Goal: Information Seeking & Learning: Compare options

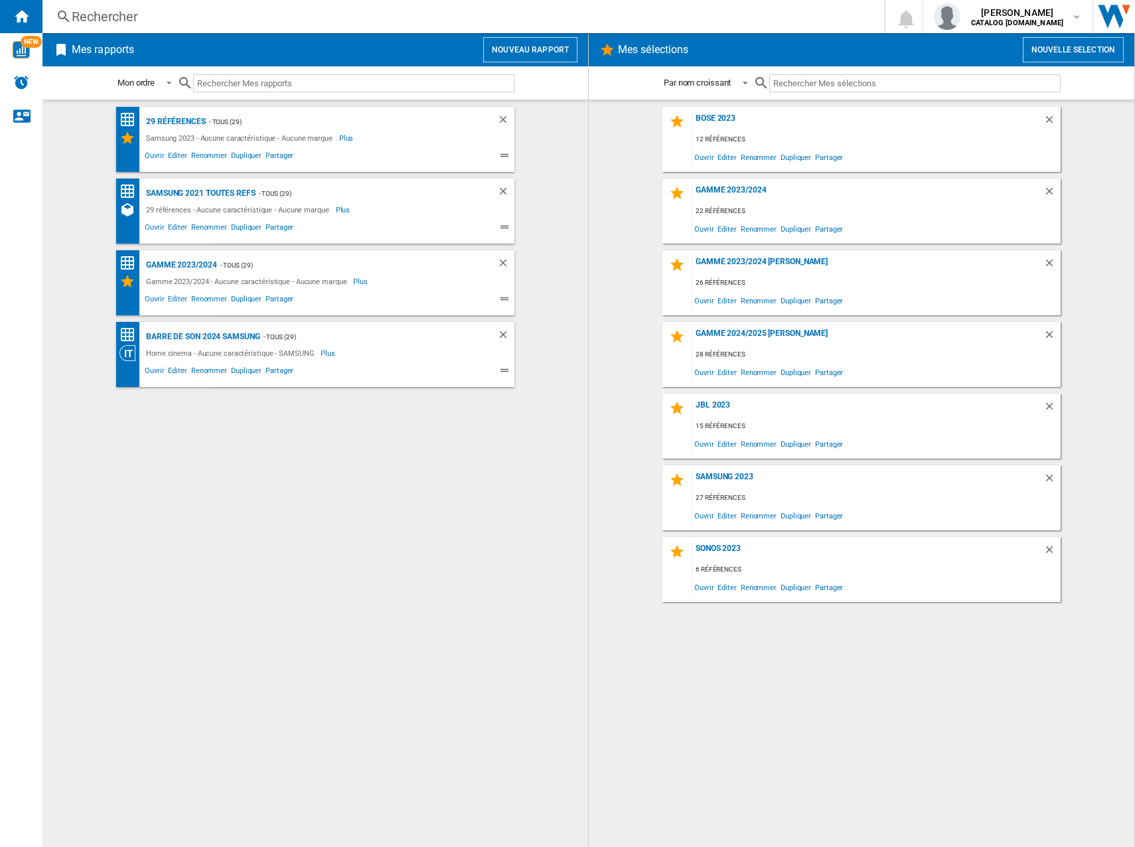
click at [733, 335] on div "Gamme 2024/2025 [PERSON_NAME]" at bounding box center [867, 338] width 351 height 18
click at [753, 337] on div "Gamme 2024/2025 [PERSON_NAME]" at bounding box center [867, 338] width 351 height 18
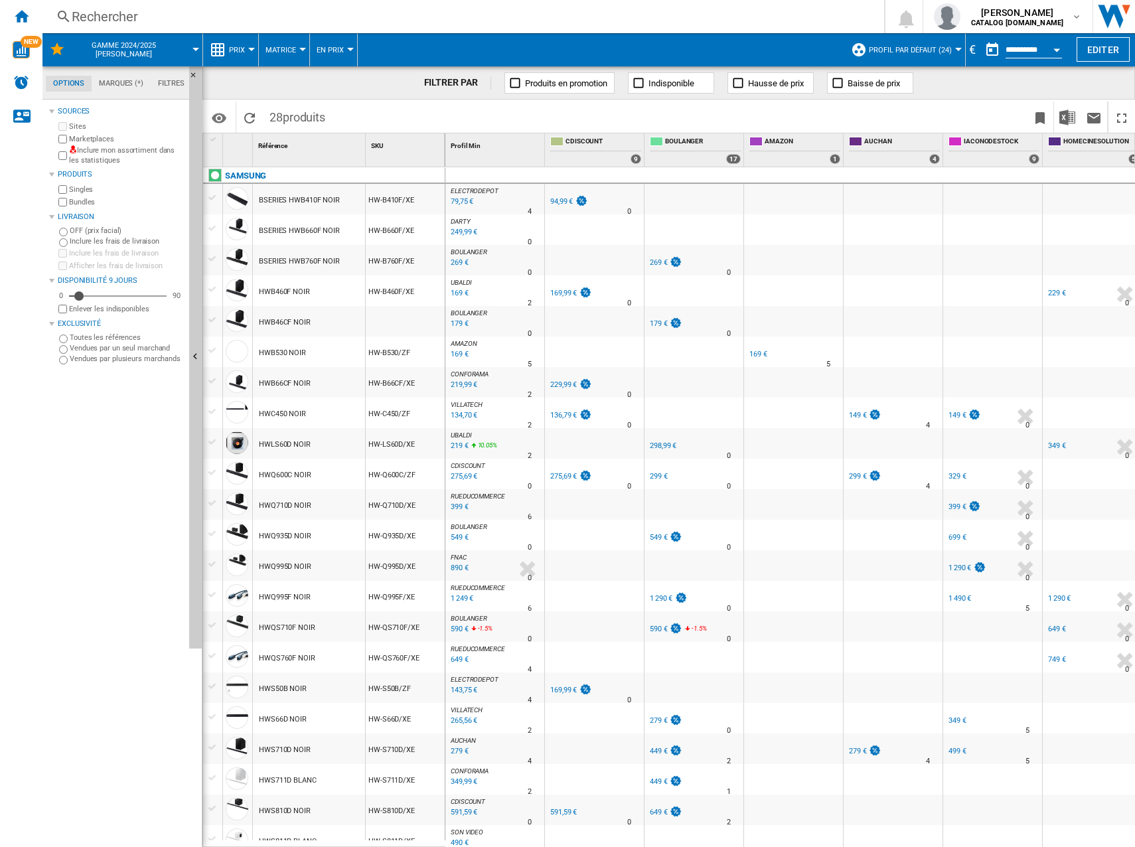
click at [562, 201] on div "94,99 €" at bounding box center [561, 201] width 23 height 9
click at [569, 289] on div "169,99 €" at bounding box center [563, 293] width 27 height 9
click at [567, 385] on div "229,99 €" at bounding box center [563, 384] width 27 height 9
click at [571, 412] on div "136,79 €" at bounding box center [563, 415] width 27 height 9
click at [556, 474] on div "275,69 €" at bounding box center [563, 476] width 27 height 9
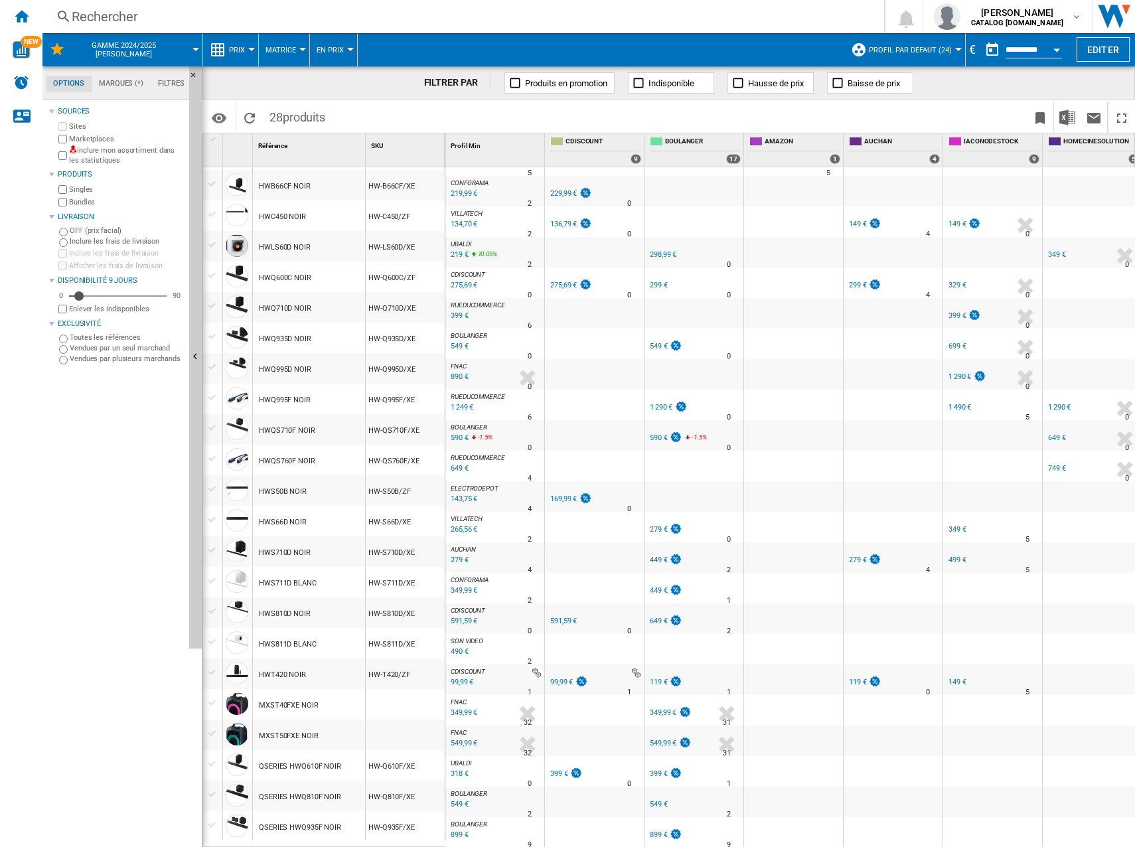
scroll to position [198, 0]
click at [562, 494] on div "169,99 €" at bounding box center [563, 498] width 27 height 9
click at [560, 617] on div "591,59 €" at bounding box center [563, 621] width 27 height 9
click at [554, 617] on div "591,59 €" at bounding box center [563, 621] width 27 height 9
drag, startPoint x: 567, startPoint y: 666, endPoint x: 558, endPoint y: 668, distance: 9.0
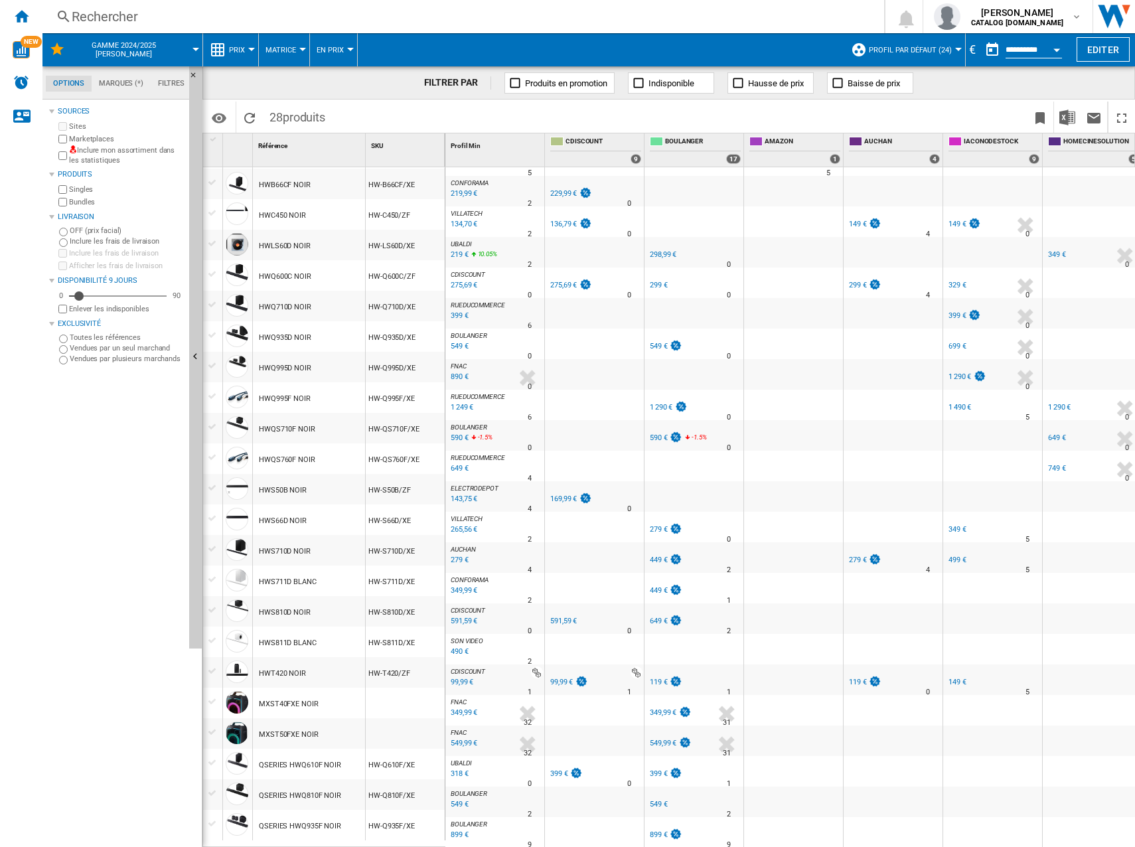
click at [565, 666] on div at bounding box center [596, 672] width 94 height 12
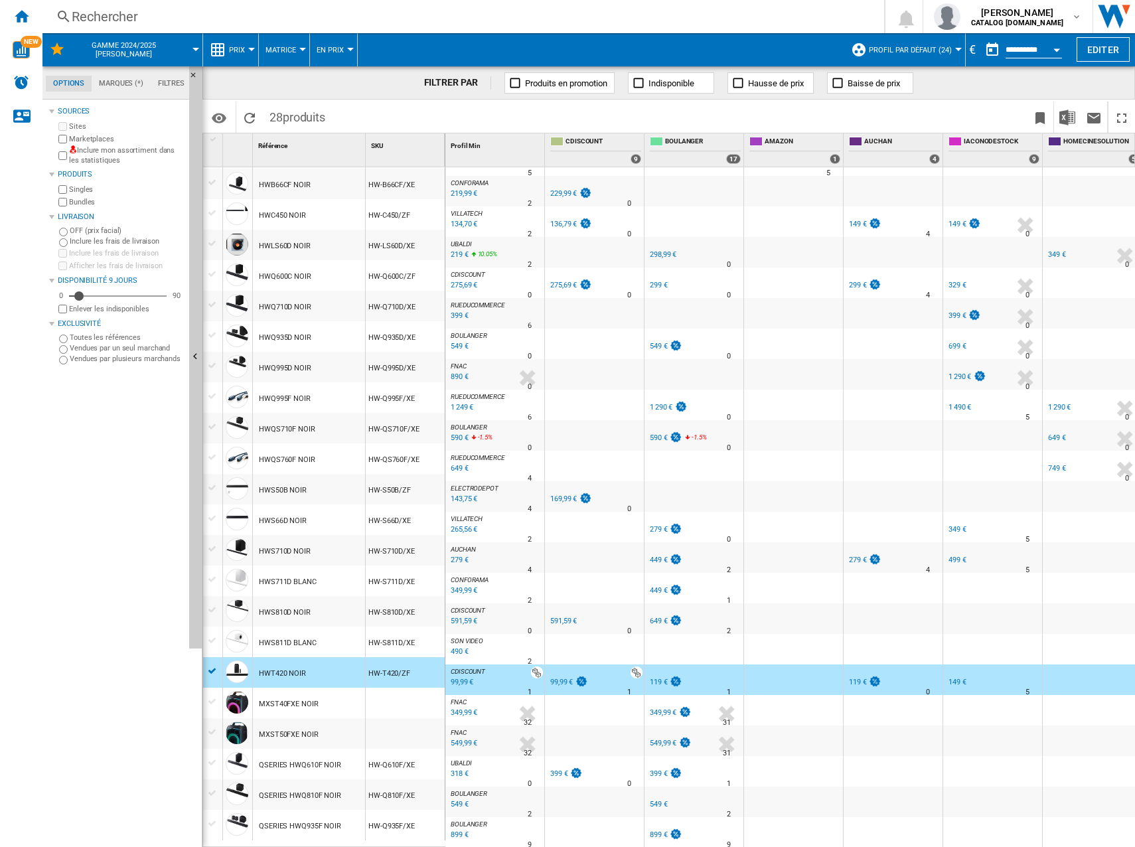
click at [215, 669] on div at bounding box center [213, 671] width 14 height 12
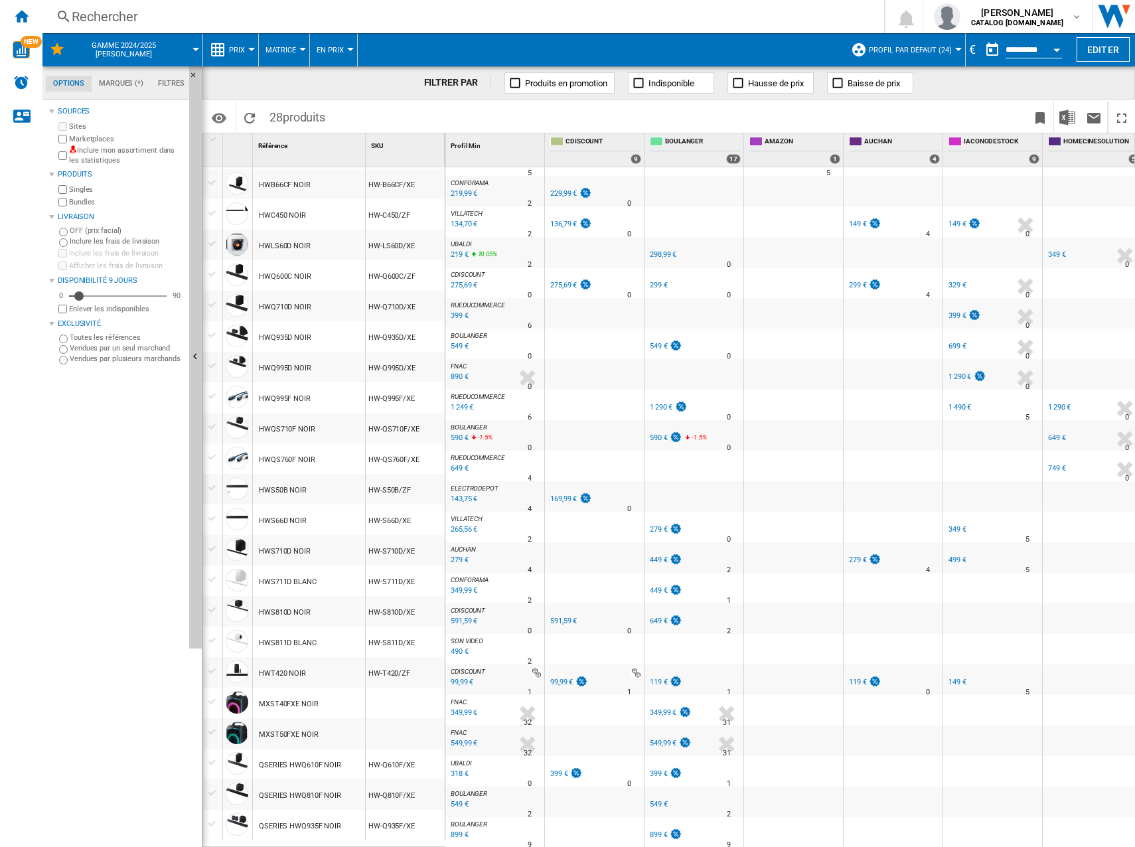
click at [562, 769] on div "399 €" at bounding box center [559, 773] width 18 height 9
click at [658, 830] on div "899 €" at bounding box center [659, 834] width 18 height 9
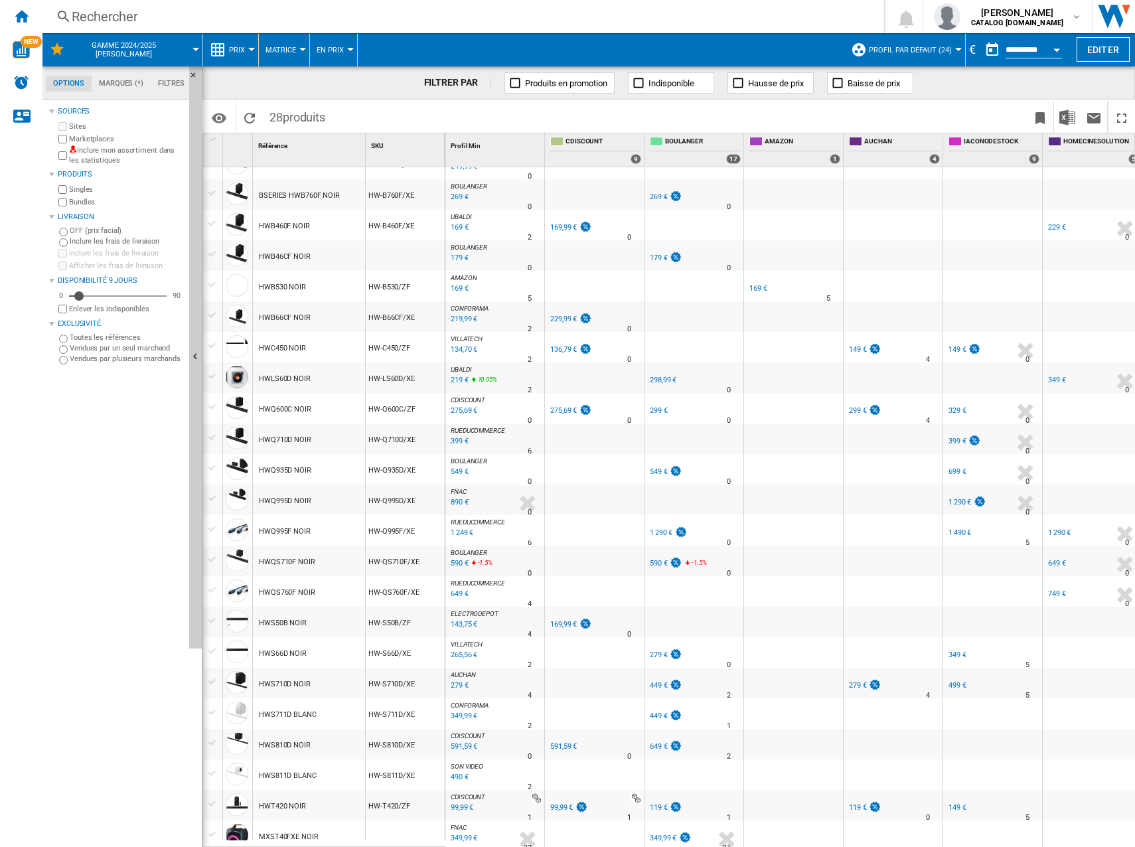
scroll to position [0, 0]
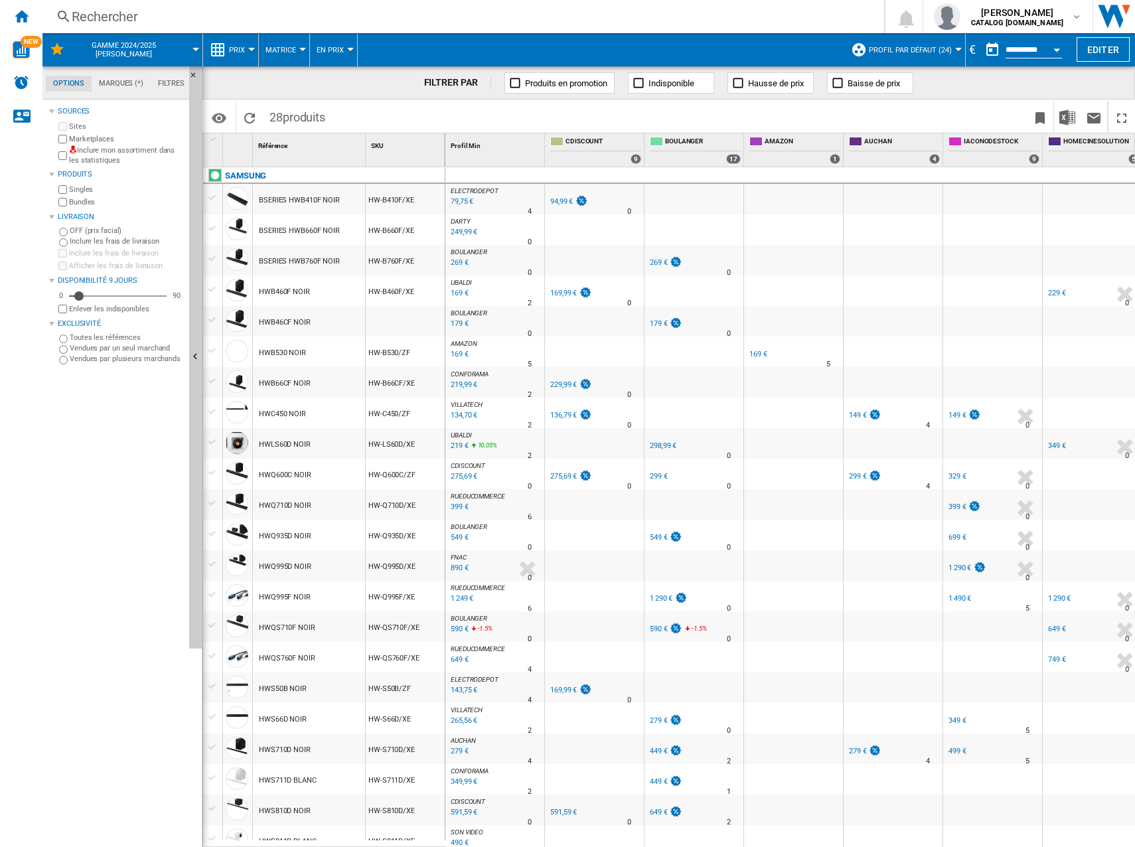
click at [652, 258] on div "269 €" at bounding box center [659, 262] width 18 height 9
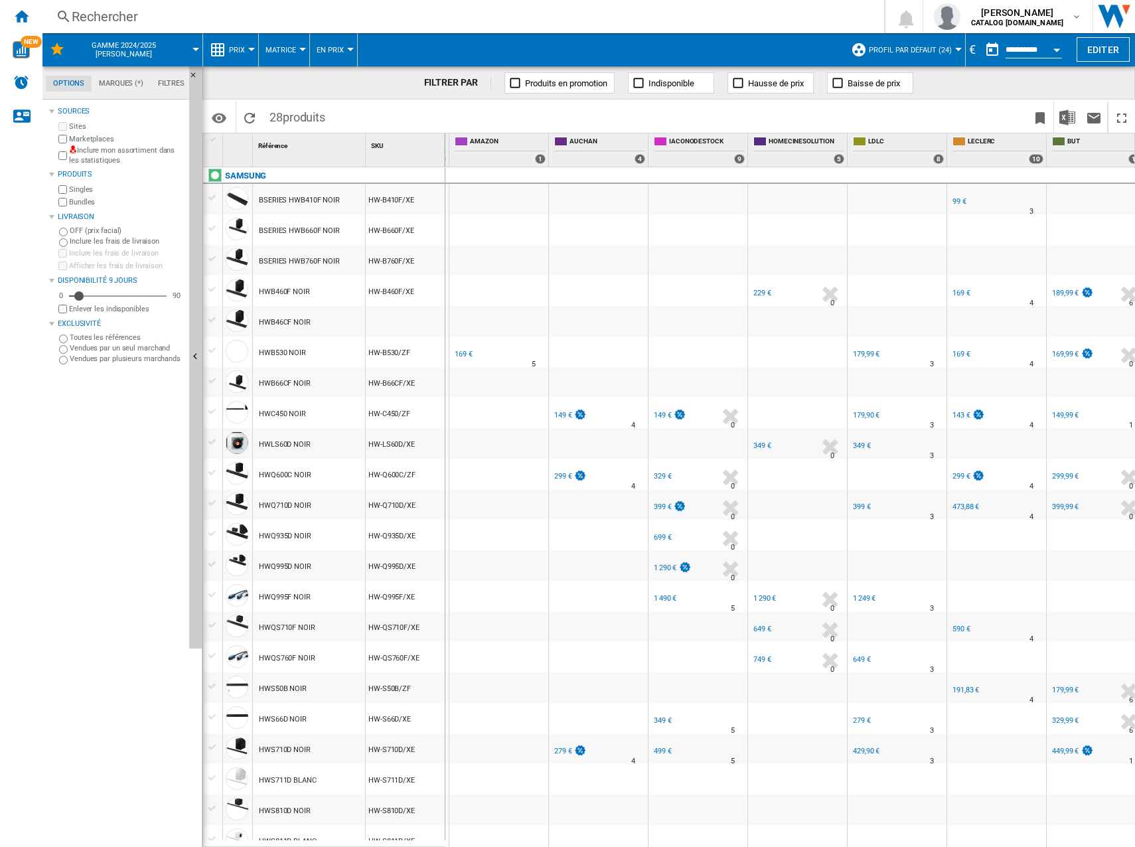
click at [465, 355] on div "169 €" at bounding box center [464, 354] width 18 height 9
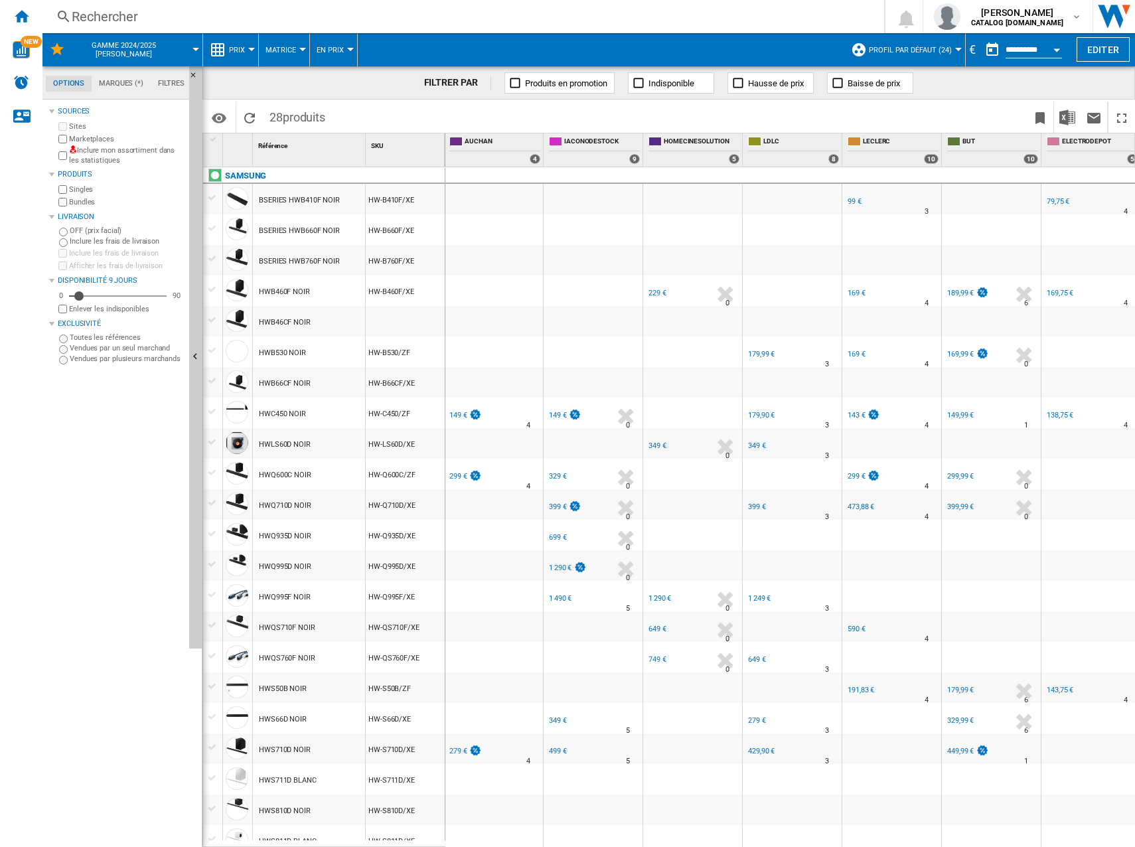
click at [452, 415] on div "149 €" at bounding box center [458, 415] width 18 height 9
click at [459, 475] on div "299 €" at bounding box center [458, 476] width 18 height 9
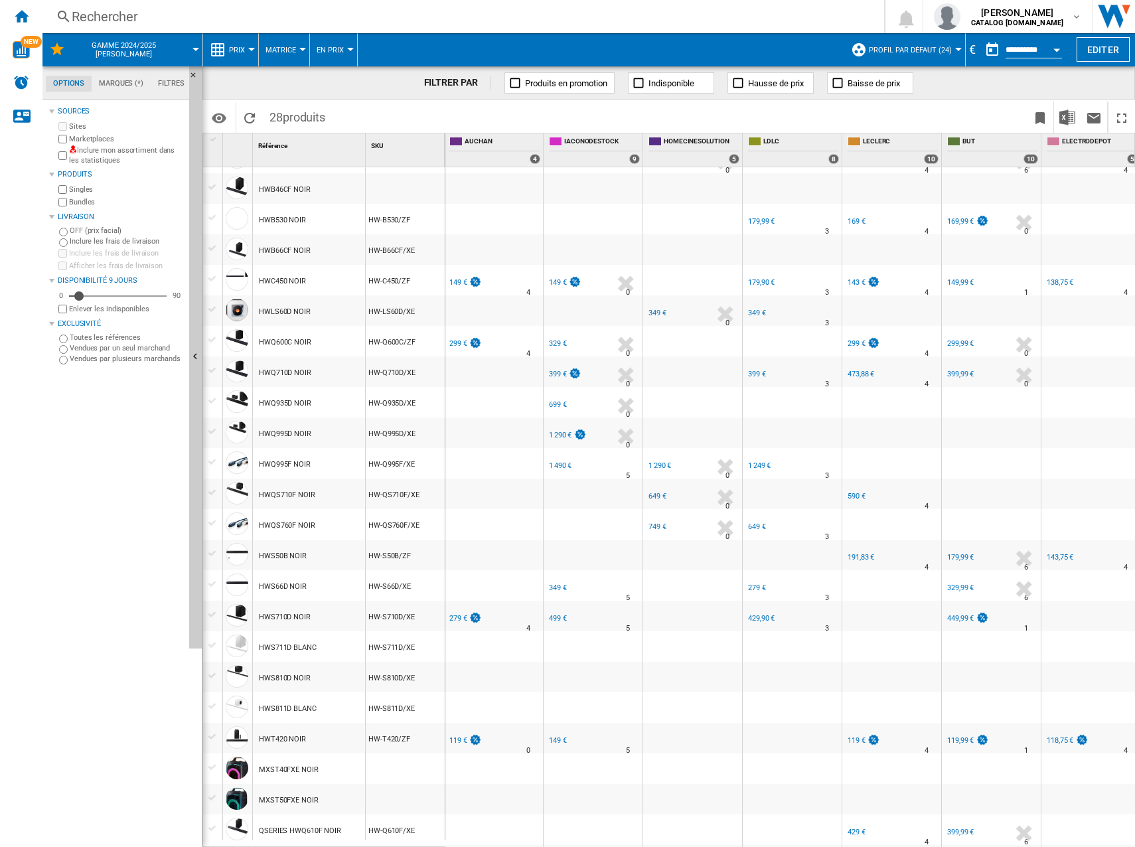
click at [455, 617] on div "279 €" at bounding box center [458, 618] width 18 height 9
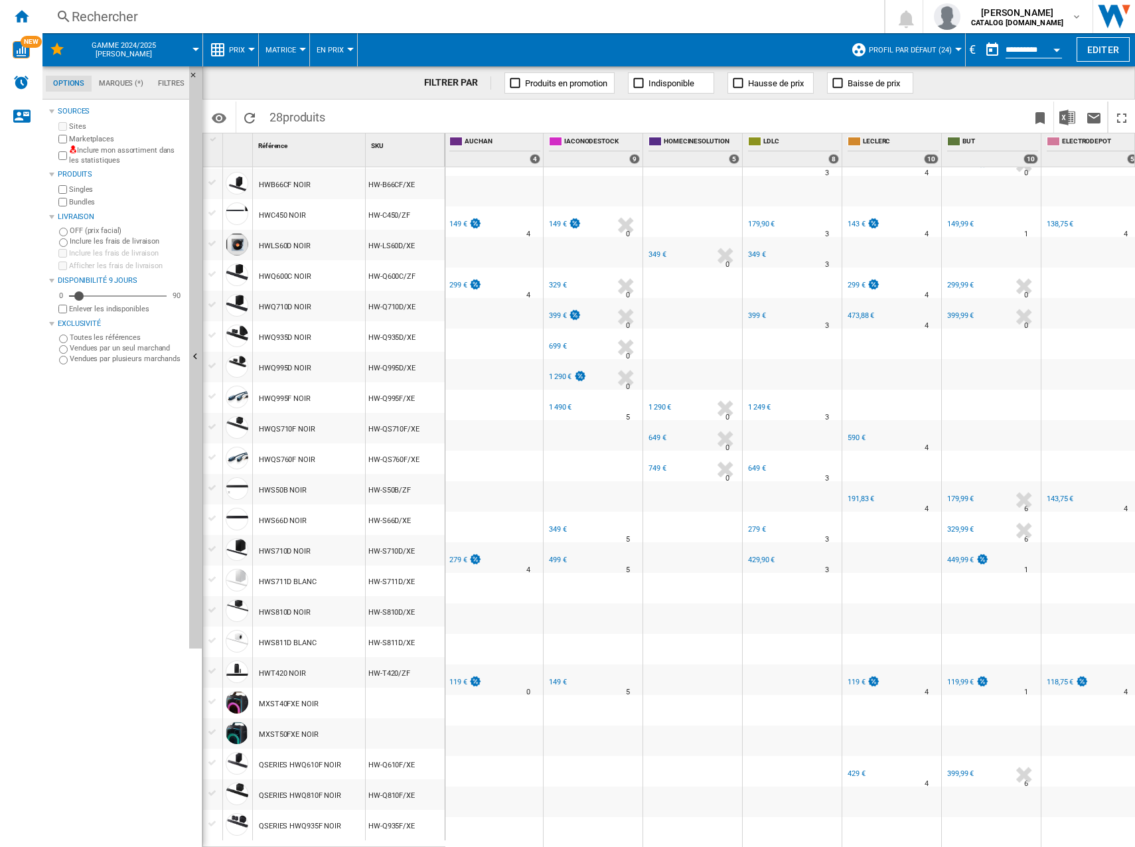
click at [451, 678] on div "119 €" at bounding box center [458, 682] width 18 height 9
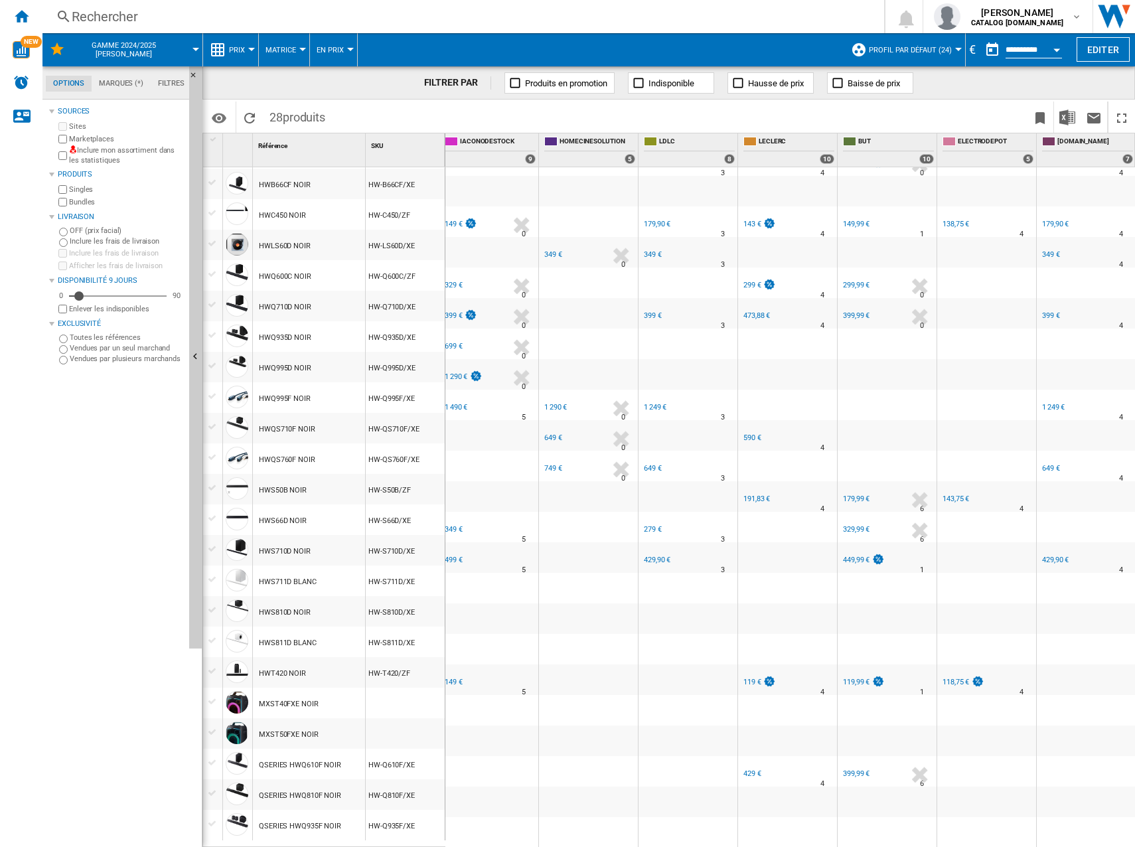
click at [454, 678] on div "149 €" at bounding box center [454, 682] width 18 height 9
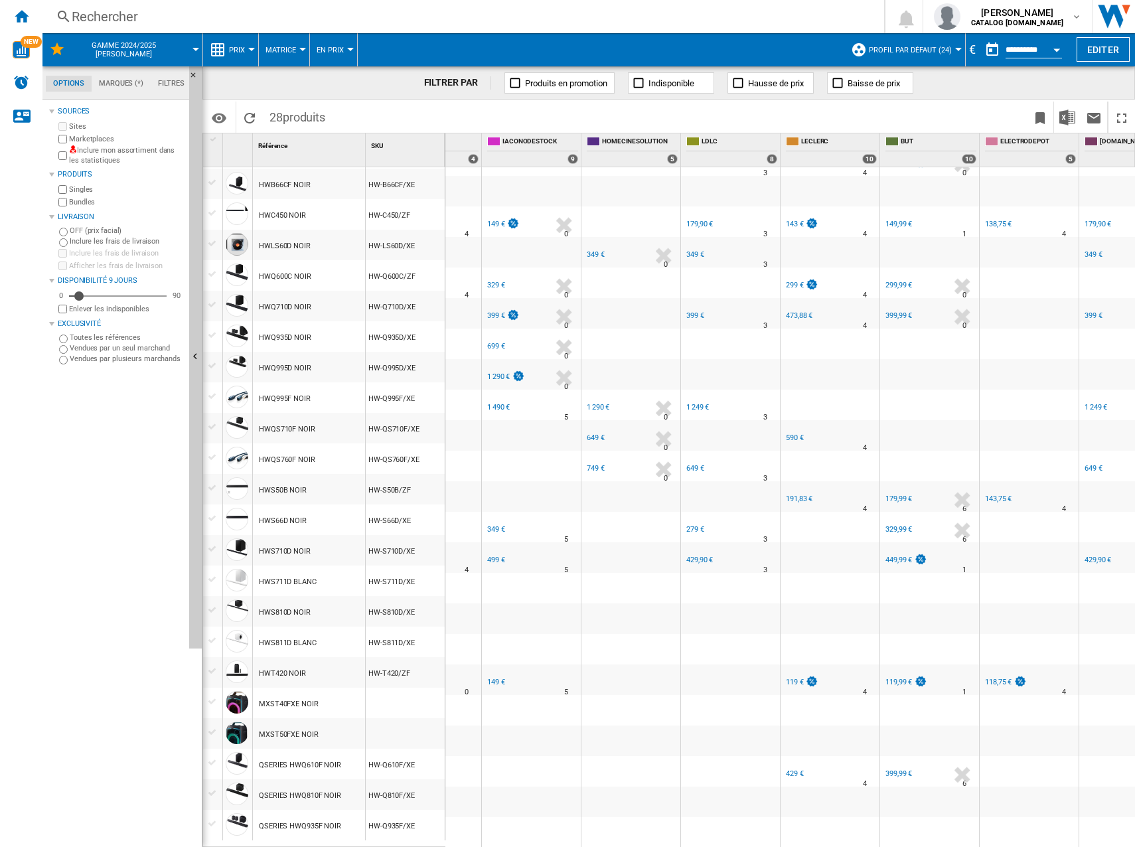
click at [492, 546] on div "FR IACONODESTOCK" at bounding box center [532, 550] width 94 height 8
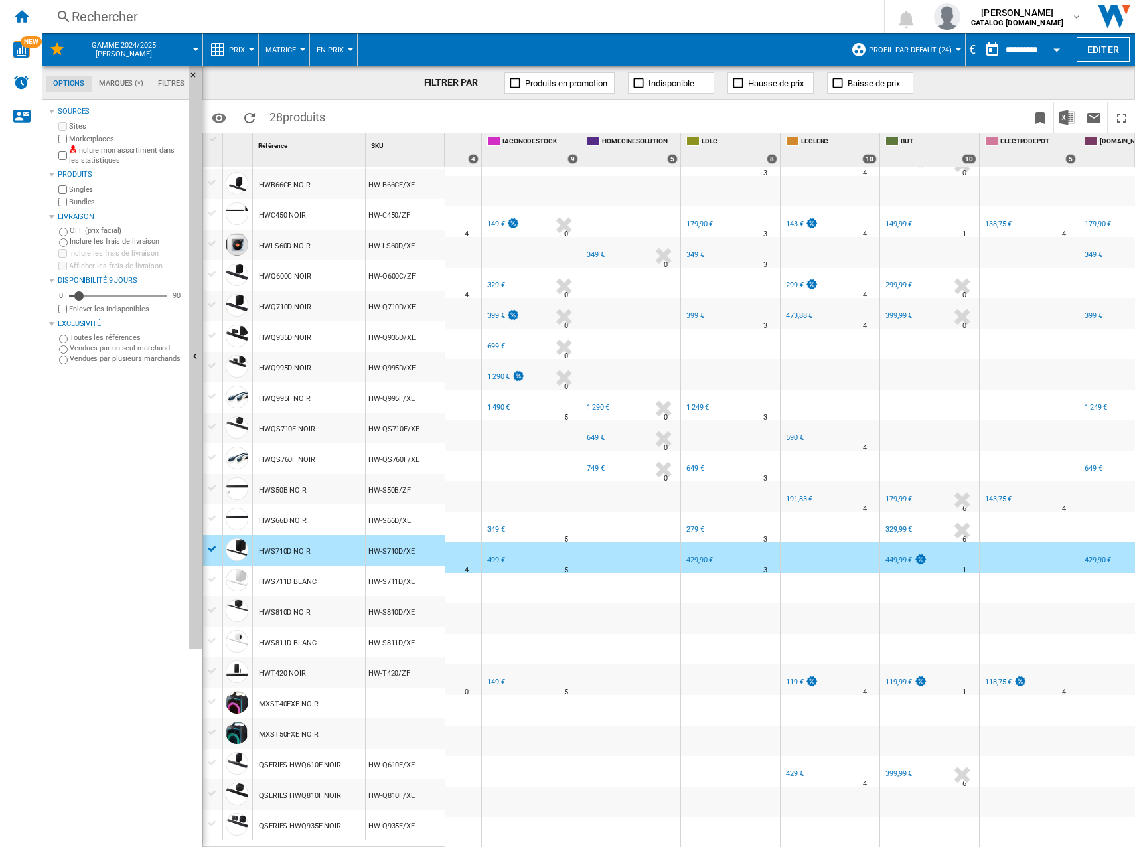
click at [487, 554] on div "499 €" at bounding box center [495, 560] width 20 height 13
click at [544, 554] on div "FR IACONODESTOCK -1.0 % 499 € % N/A 5 FR IACONODESTOCK" at bounding box center [532, 561] width 94 height 31
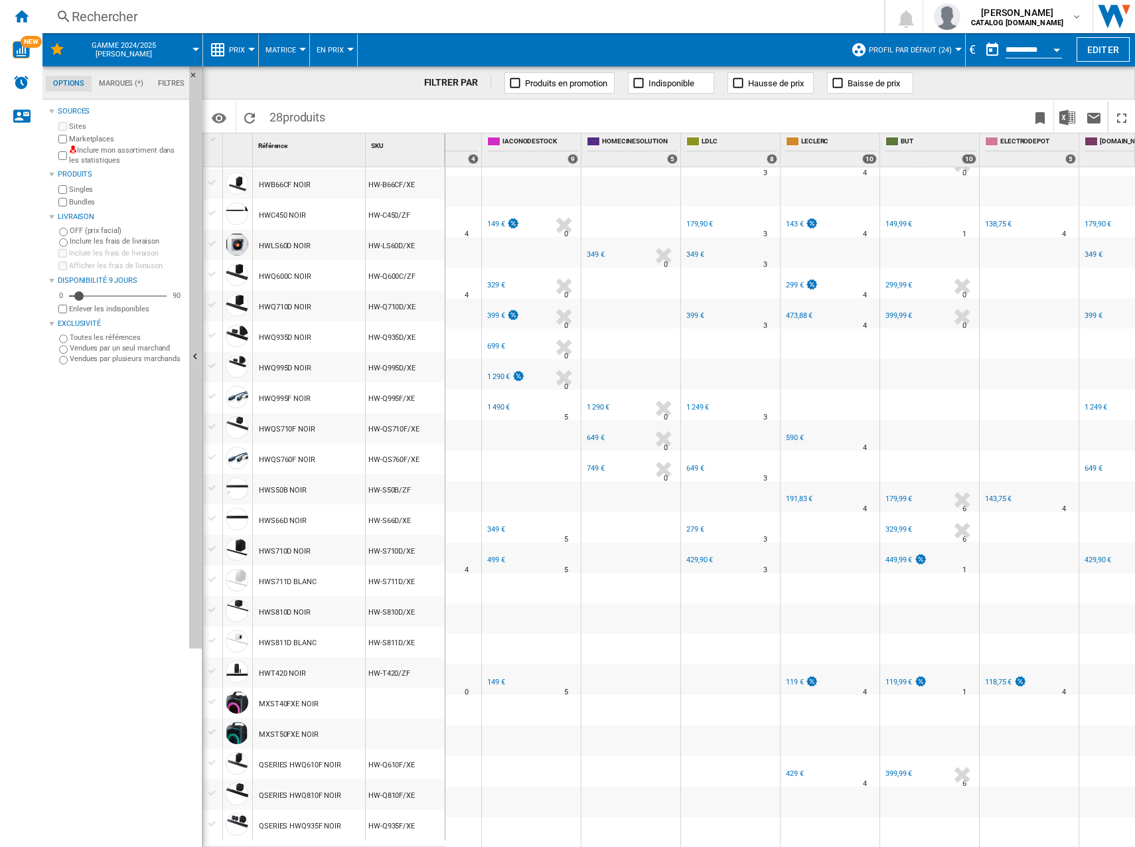
click at [491, 525] on div "349 €" at bounding box center [496, 529] width 18 height 9
click at [503, 403] on div "1 490 €" at bounding box center [498, 407] width 23 height 9
click at [500, 372] on div "1 290 €" at bounding box center [498, 376] width 23 height 9
click at [499, 342] on div "699 €" at bounding box center [496, 346] width 18 height 9
click at [488, 311] on div "399 €" at bounding box center [496, 315] width 18 height 9
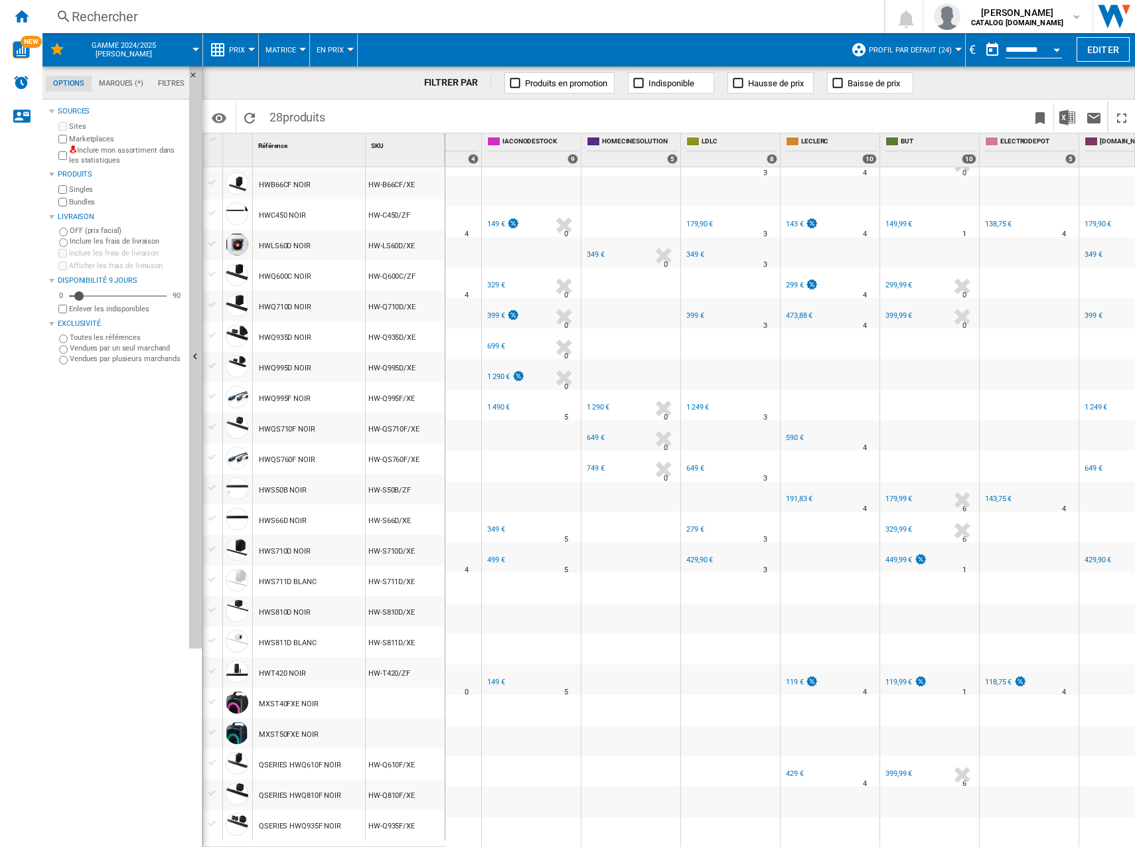
click at [488, 281] on div "329 €" at bounding box center [496, 285] width 18 height 9
click at [499, 220] on div "149 €" at bounding box center [496, 224] width 18 height 9
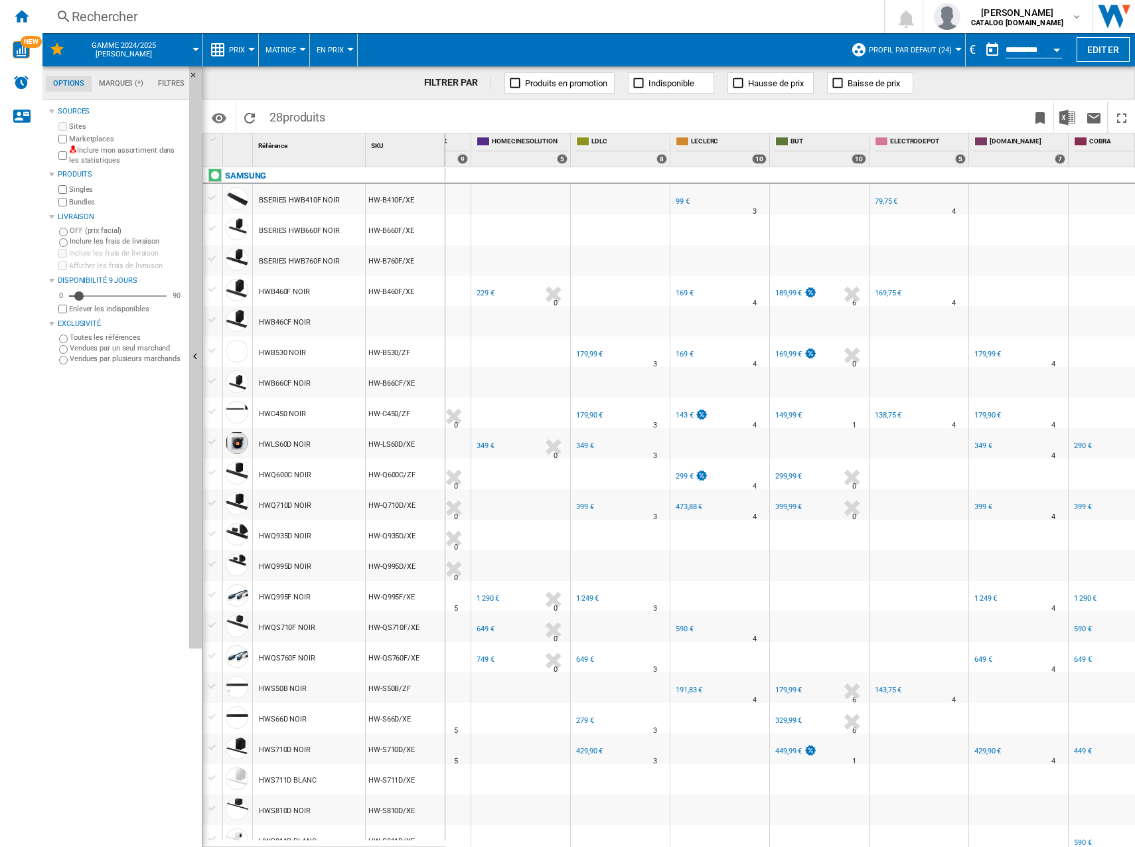
click at [480, 294] on div "229 €" at bounding box center [486, 293] width 18 height 9
click at [489, 441] on div "349 €" at bounding box center [485, 445] width 20 height 13
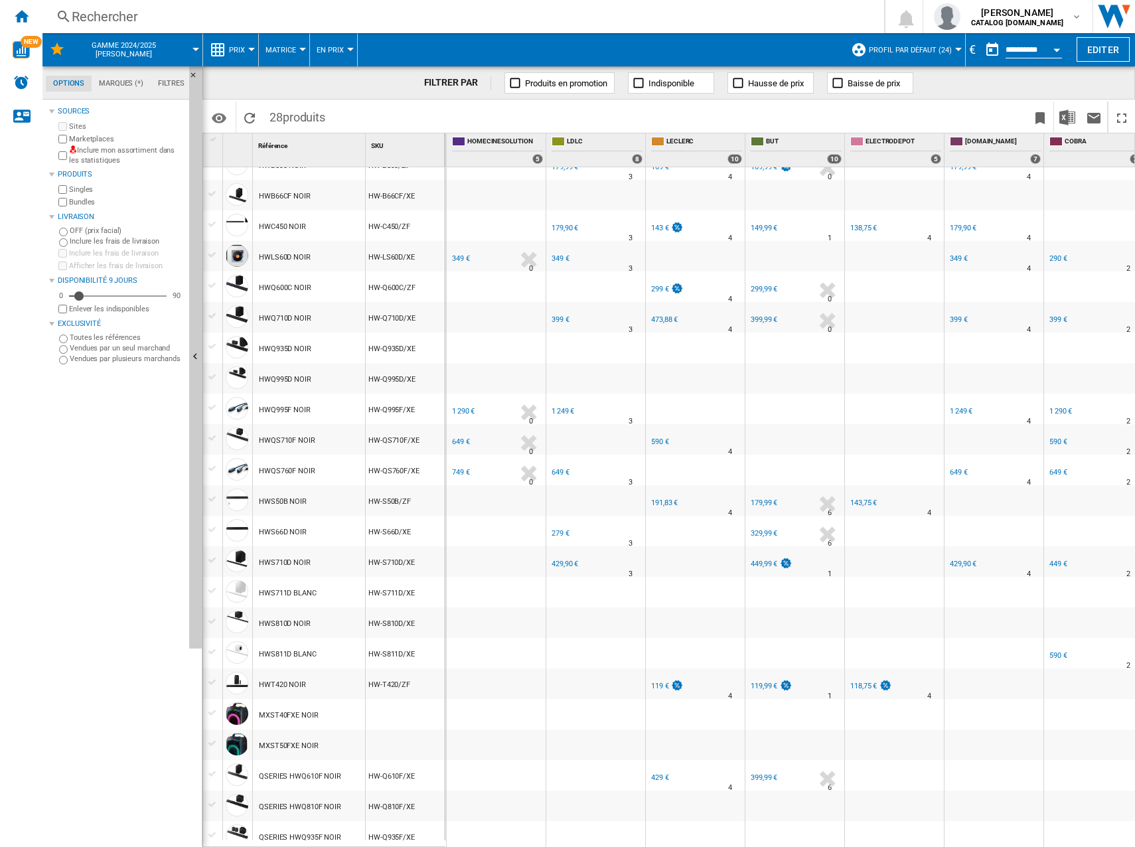
click at [461, 412] on div "1 290 €" at bounding box center [463, 411] width 23 height 9
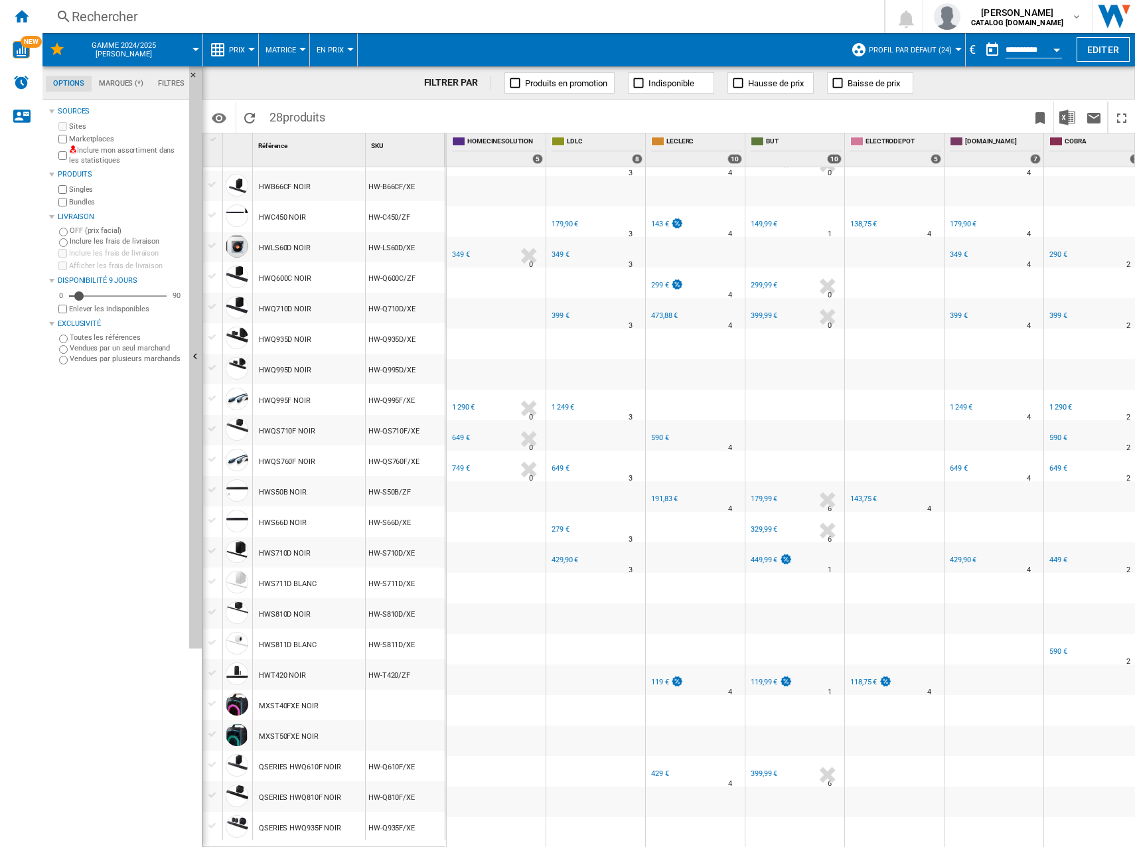
click at [464, 433] on div "649 €" at bounding box center [461, 437] width 18 height 9
click at [455, 464] on div "749 €" at bounding box center [461, 468] width 18 height 9
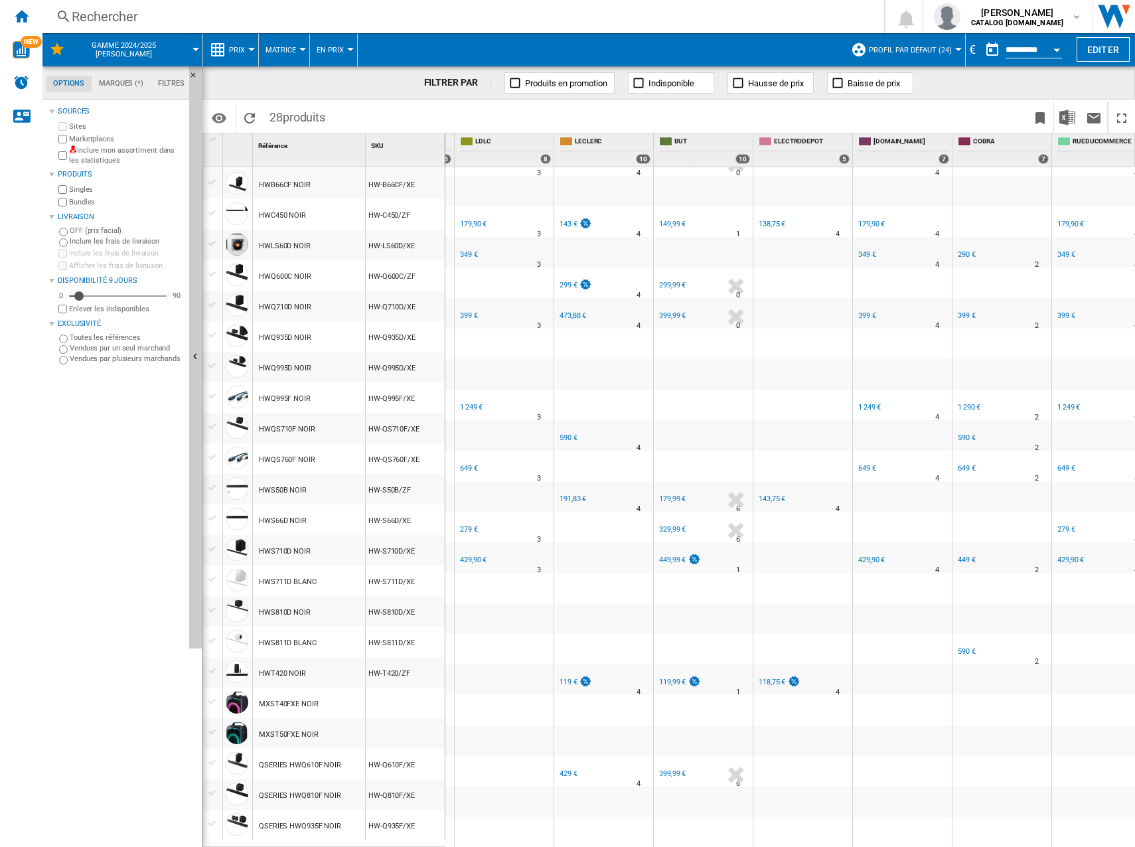
click at [489, 554] on div at bounding box center [490, 570] width 7 height 32
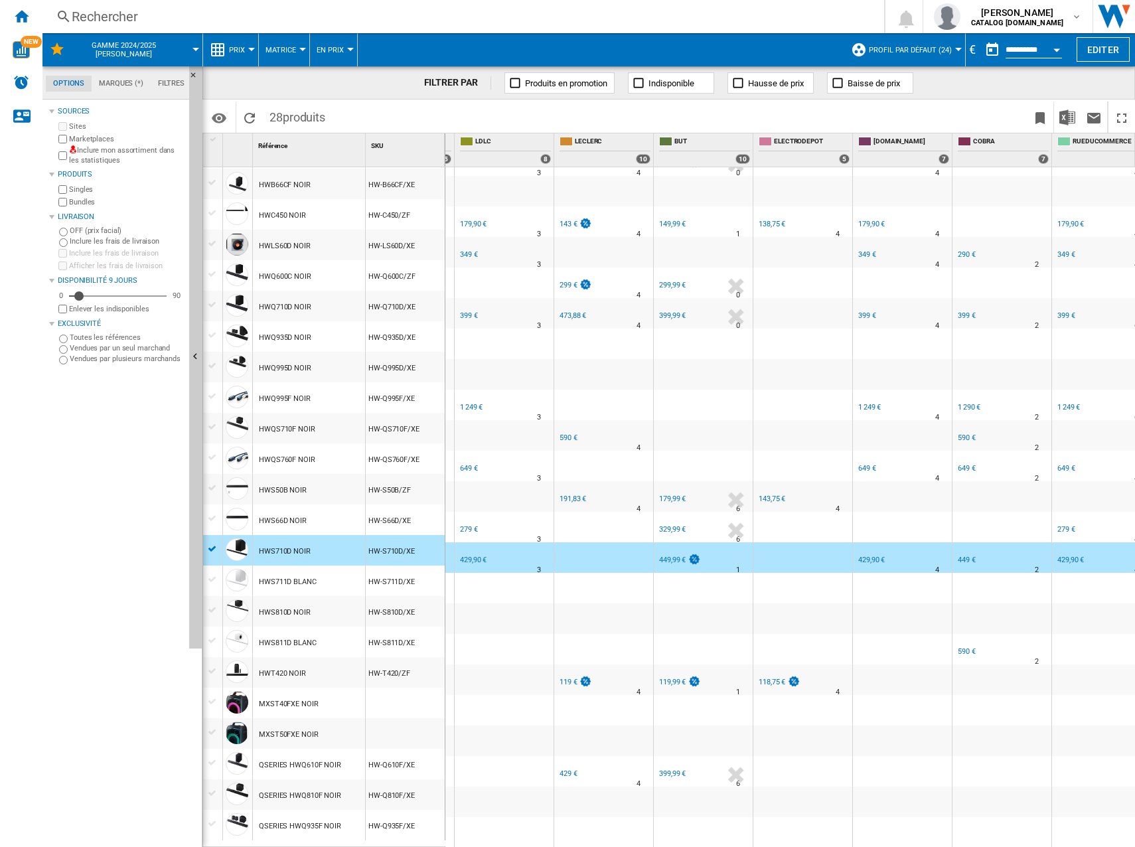
click at [492, 554] on div at bounding box center [490, 570] width 7 height 32
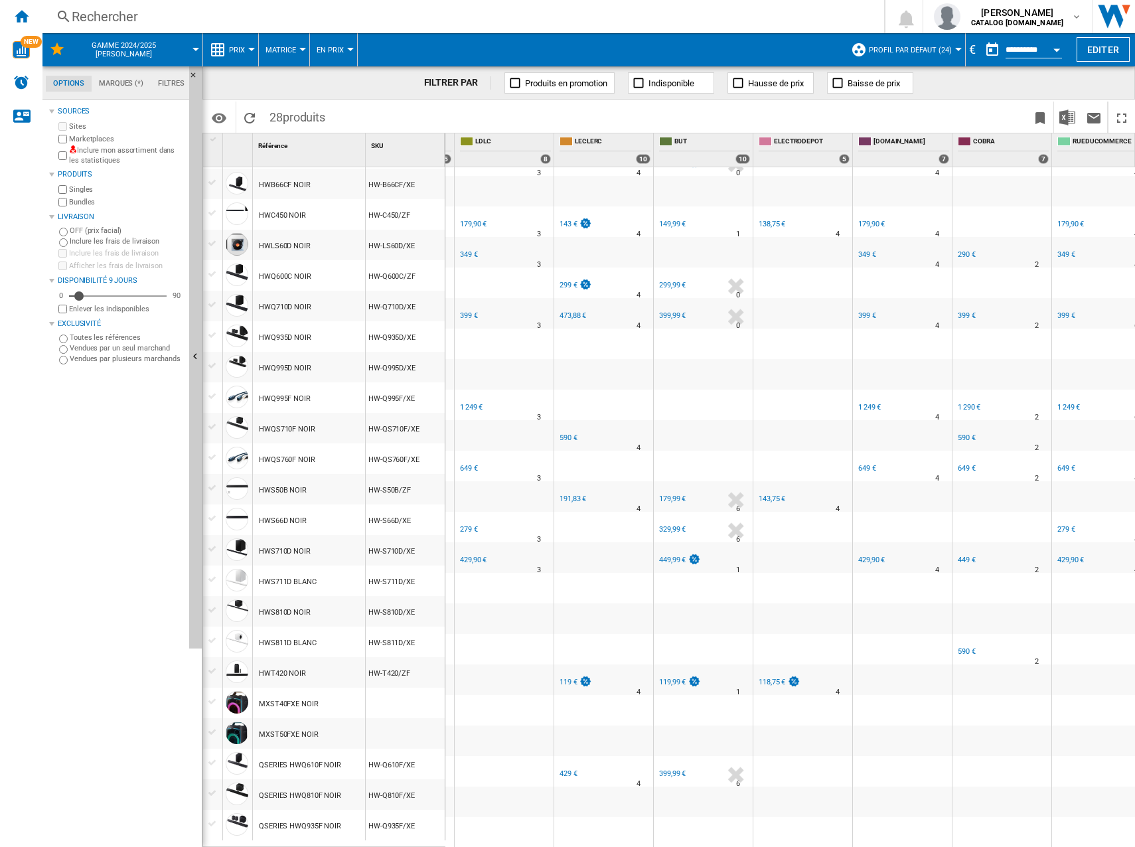
click at [472, 556] on div "429,90 €" at bounding box center [473, 560] width 27 height 9
click at [474, 556] on div "429,90 €" at bounding box center [473, 560] width 27 height 9
click at [467, 525] on div "279 €" at bounding box center [469, 529] width 18 height 9
click at [469, 464] on div "649 €" at bounding box center [469, 468] width 18 height 9
click at [469, 403] on div "1 249 €" at bounding box center [471, 407] width 23 height 9
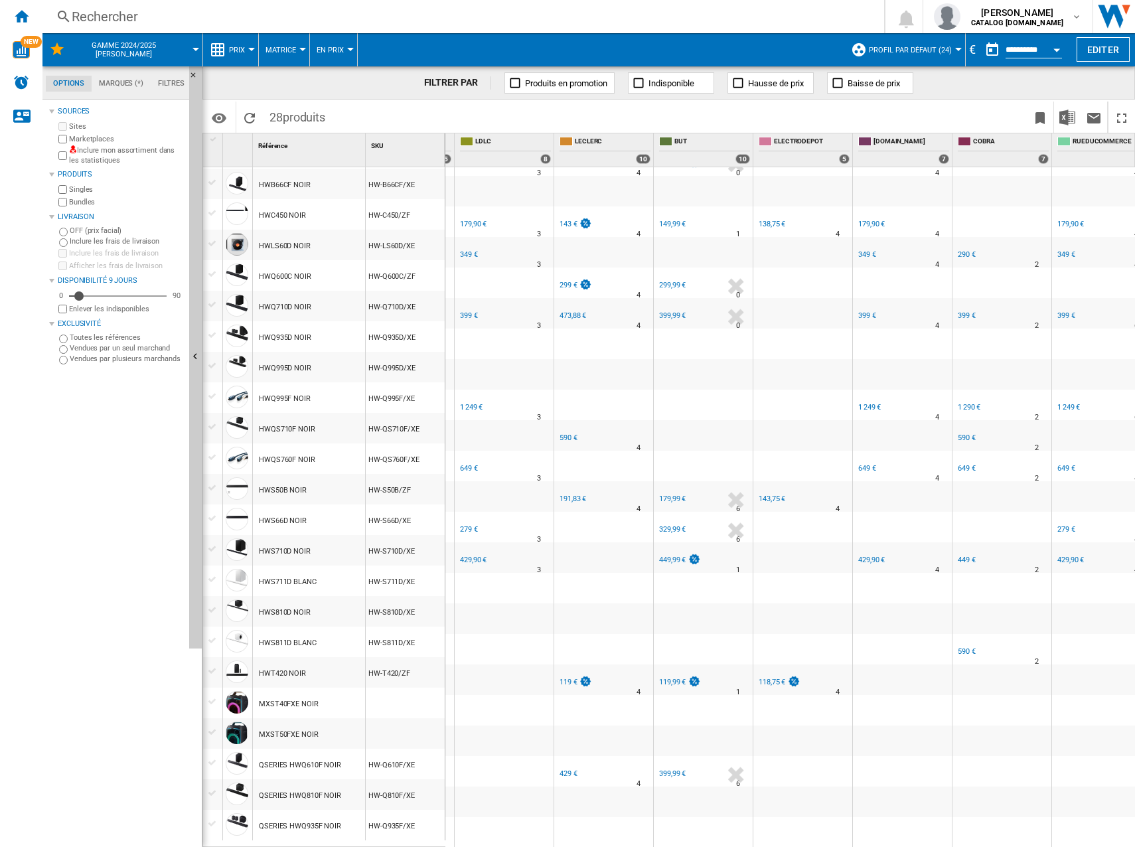
click at [477, 309] on div "399 €" at bounding box center [468, 315] width 20 height 13
click at [471, 250] on div "349 €" at bounding box center [469, 254] width 18 height 9
click at [466, 220] on div "179,90 €" at bounding box center [473, 224] width 27 height 9
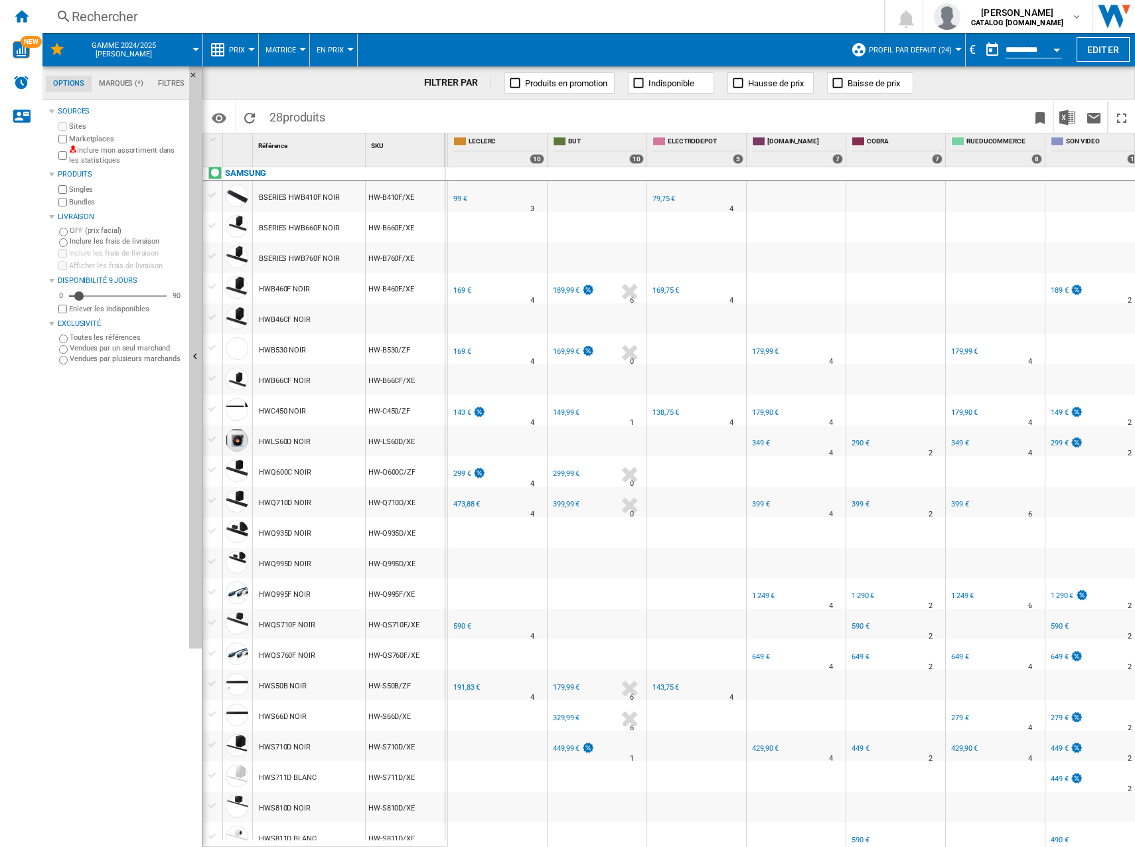
scroll to position [2, 794]
click at [458, 203] on div "99 €" at bounding box center [460, 199] width 14 height 9
click at [456, 292] on div "169 €" at bounding box center [462, 291] width 18 height 9
click at [462, 352] on div "169 €" at bounding box center [462, 352] width 18 height 9
click at [463, 406] on div "FR LECLERC -1.0 % 143 € % N/A 4" at bounding box center [497, 403] width 94 height 8
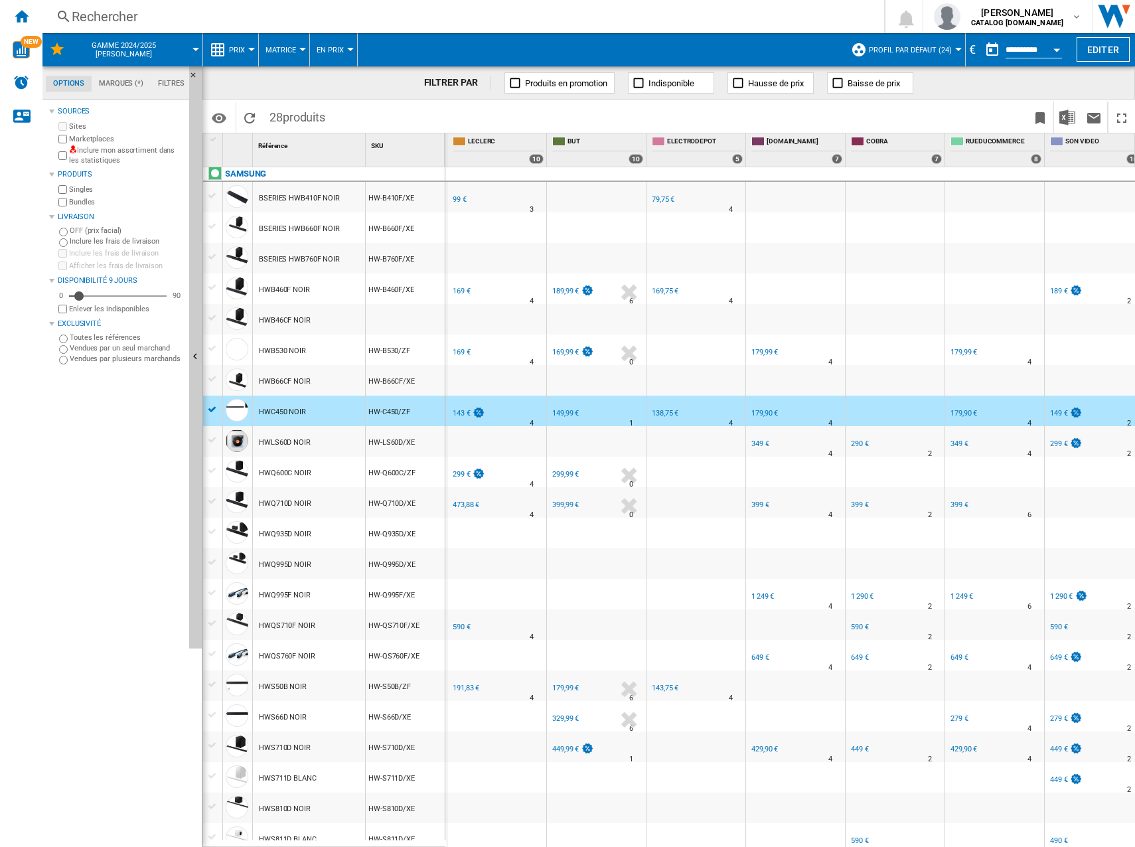
click at [459, 412] on div "143 €" at bounding box center [462, 413] width 18 height 9
click at [513, 423] on div "FR LECLERC -1.0 % 143 € % N/A 4 FR LECLERC" at bounding box center [497, 414] width 94 height 31
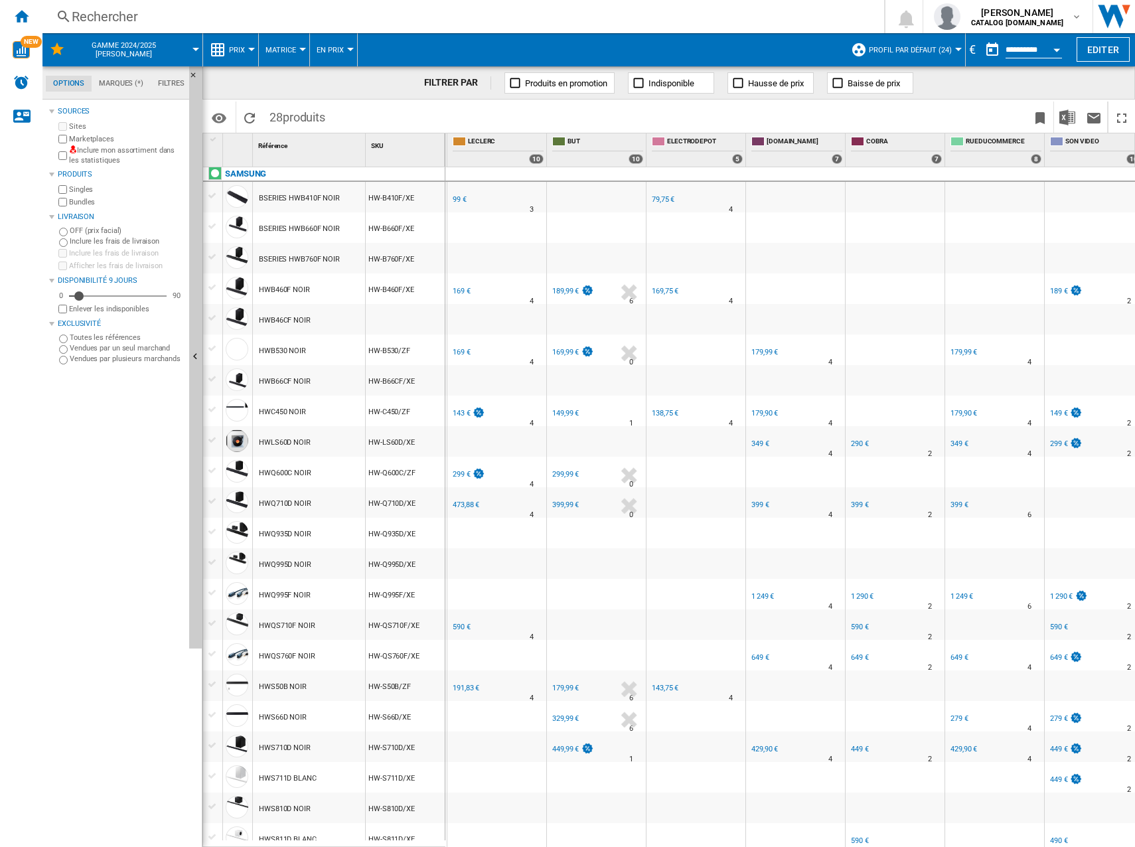
click at [463, 472] on div "299 €" at bounding box center [462, 474] width 18 height 9
click at [458, 504] on div "473,88 €" at bounding box center [466, 504] width 27 height 9
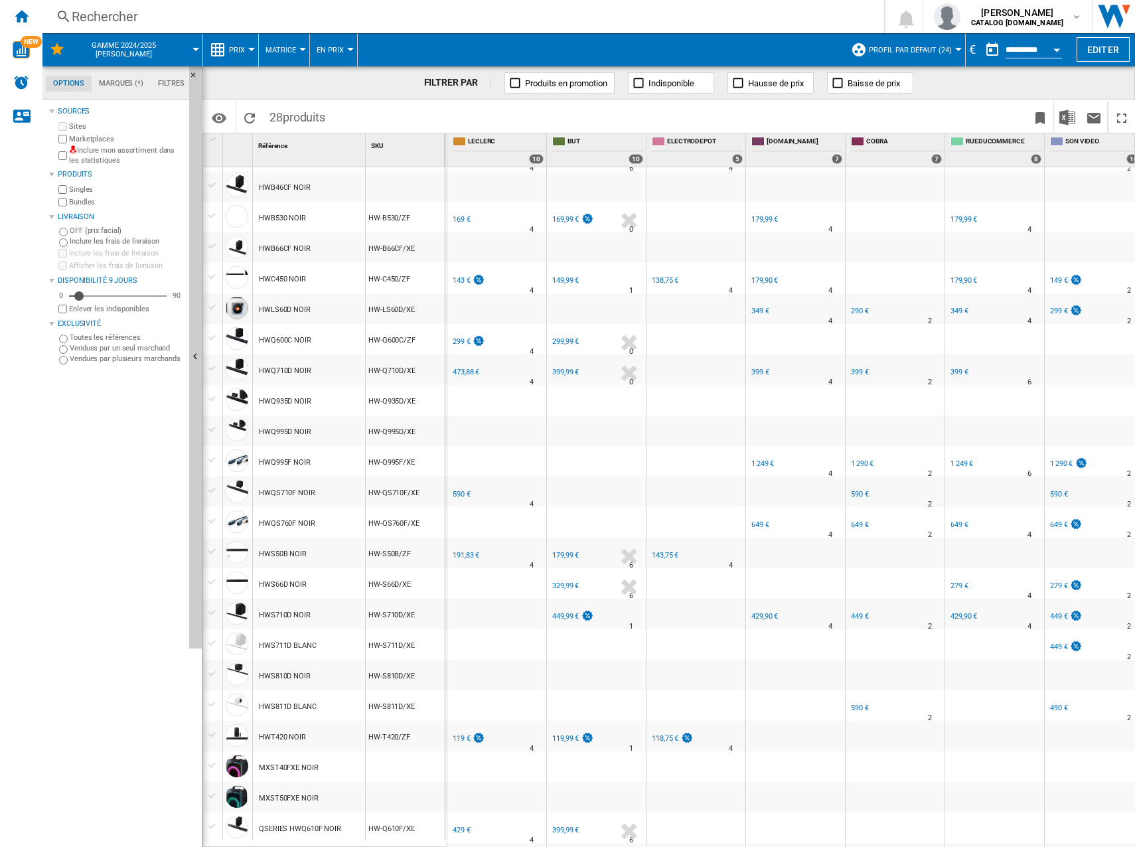
click at [457, 492] on div "590 €" at bounding box center [462, 494] width 18 height 9
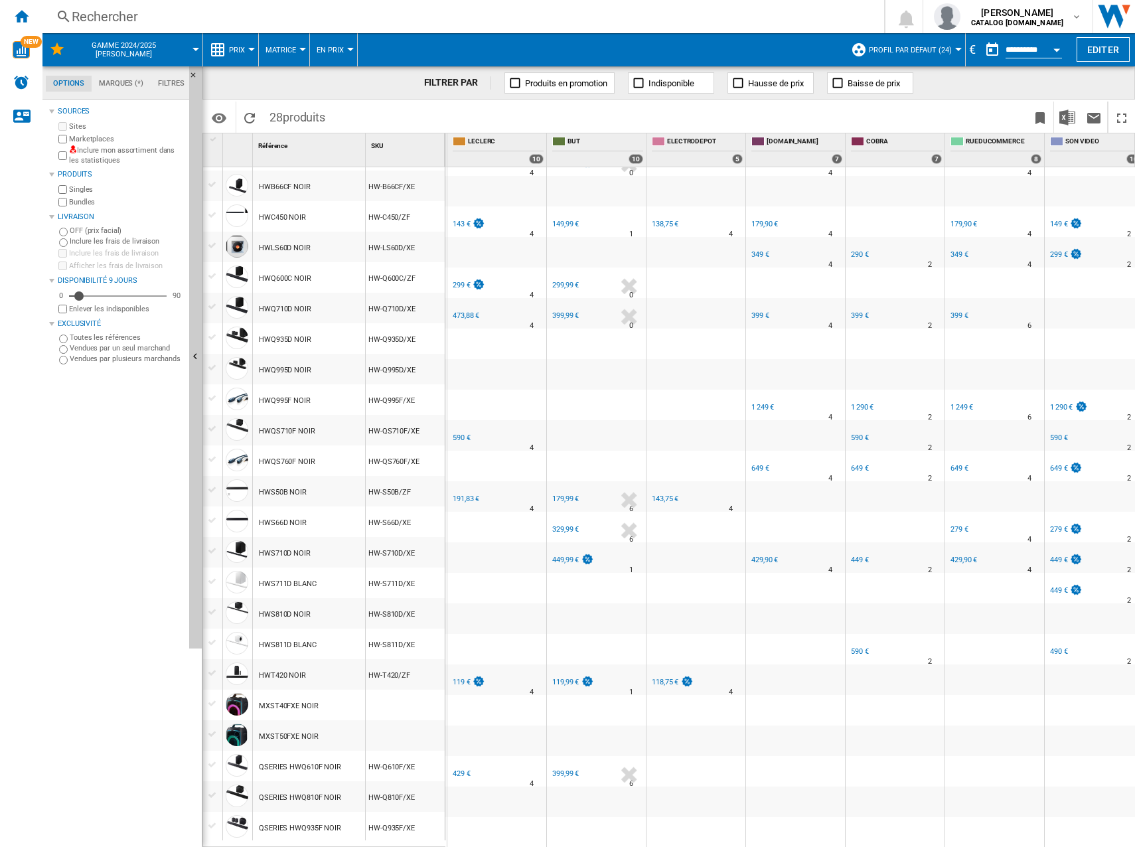
scroll to position [198, 0]
click at [470, 492] on div "191,83 €" at bounding box center [465, 498] width 29 height 13
click at [456, 678] on div "119 €" at bounding box center [462, 682] width 18 height 9
click at [464, 769] on div "429 €" at bounding box center [462, 773] width 18 height 9
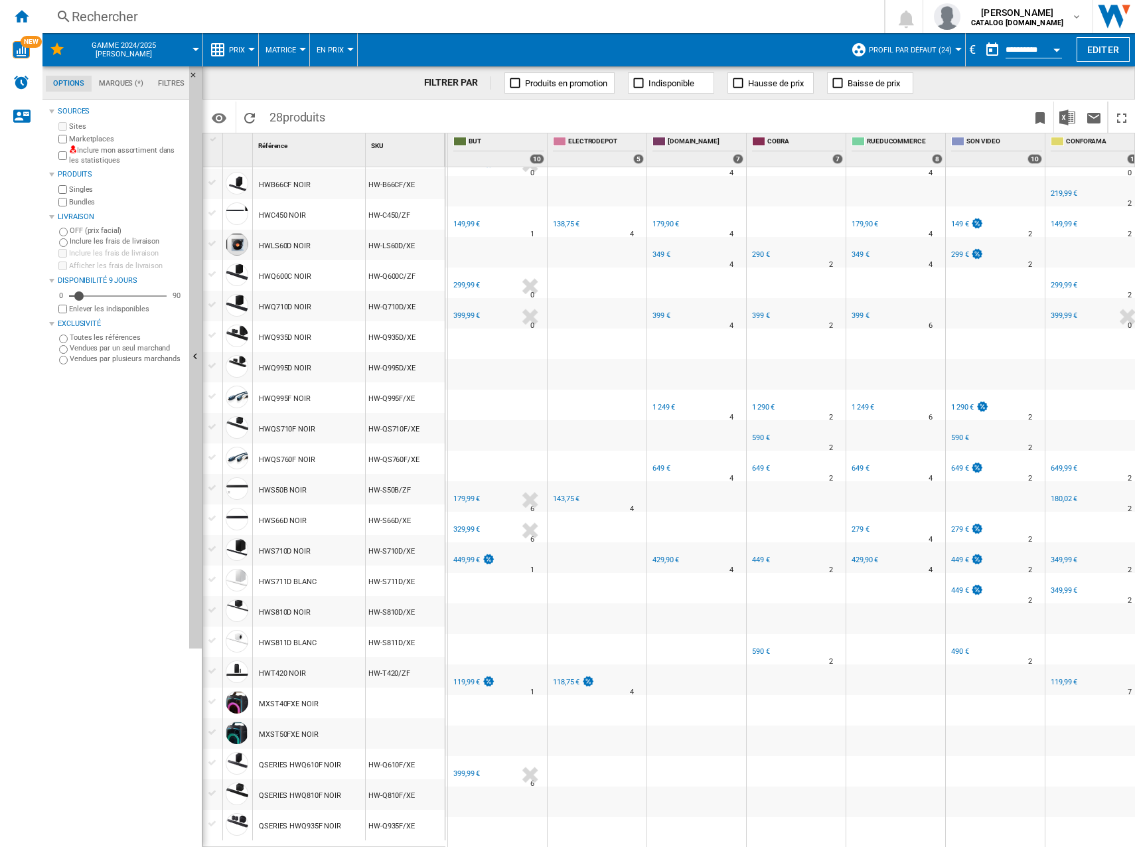
scroll to position [198, 894]
click at [459, 218] on div "149,99 €" at bounding box center [465, 224] width 29 height 13
click at [470, 281] on div "299,99 €" at bounding box center [466, 285] width 27 height 9
click at [475, 309] on div "399,99 €" at bounding box center [465, 315] width 29 height 13
click at [459, 494] on div "179,99 €" at bounding box center [466, 498] width 27 height 9
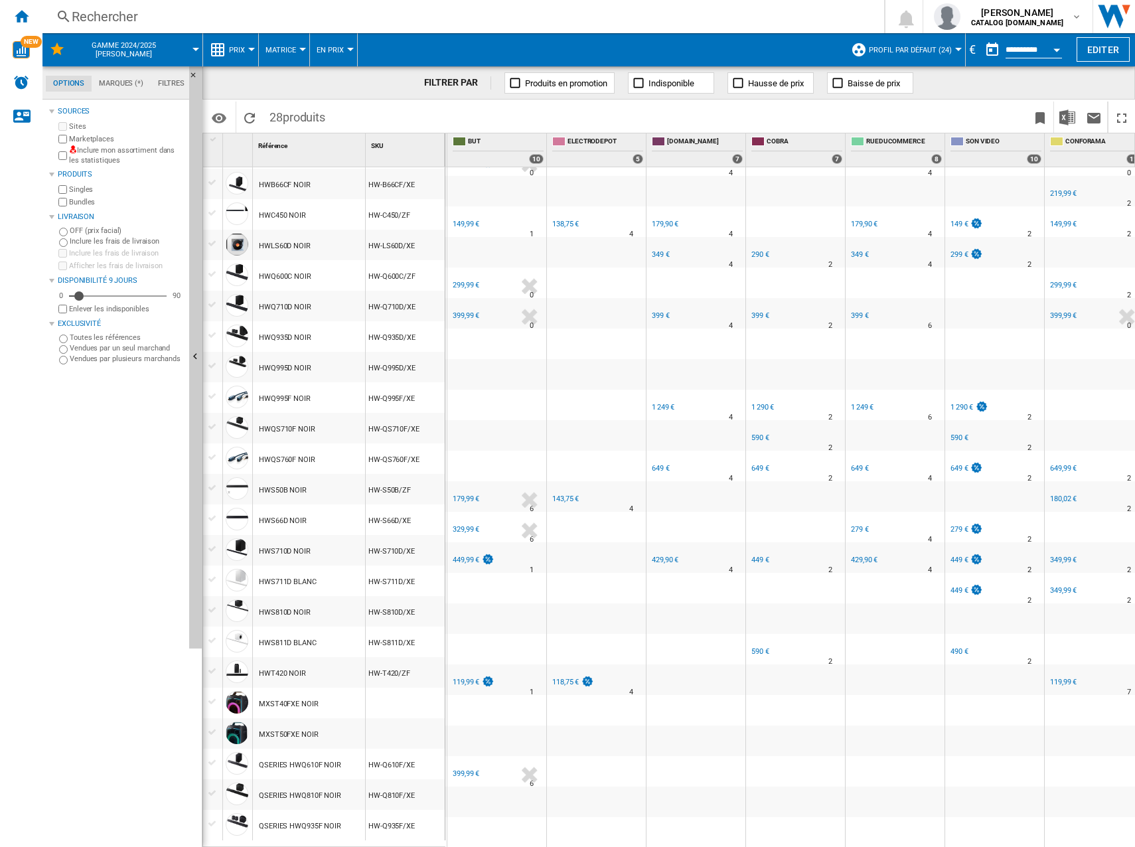
click at [467, 526] on div "329,99 €" at bounding box center [465, 529] width 29 height 13
click at [469, 554] on div "449,99 €" at bounding box center [473, 560] width 44 height 13
click at [469, 680] on div "119,99 €" at bounding box center [473, 682] width 44 height 13
click at [461, 769] on div "399,99 €" at bounding box center [466, 773] width 27 height 9
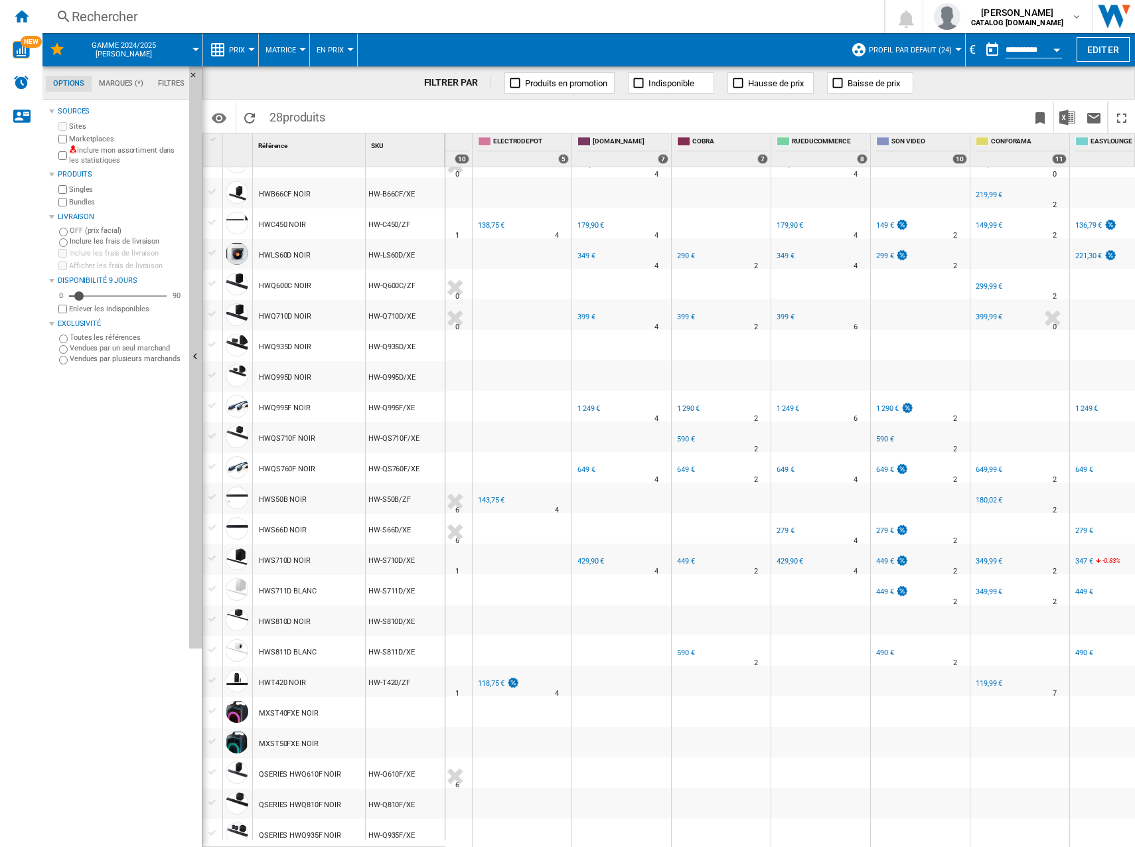
scroll to position [0, 972]
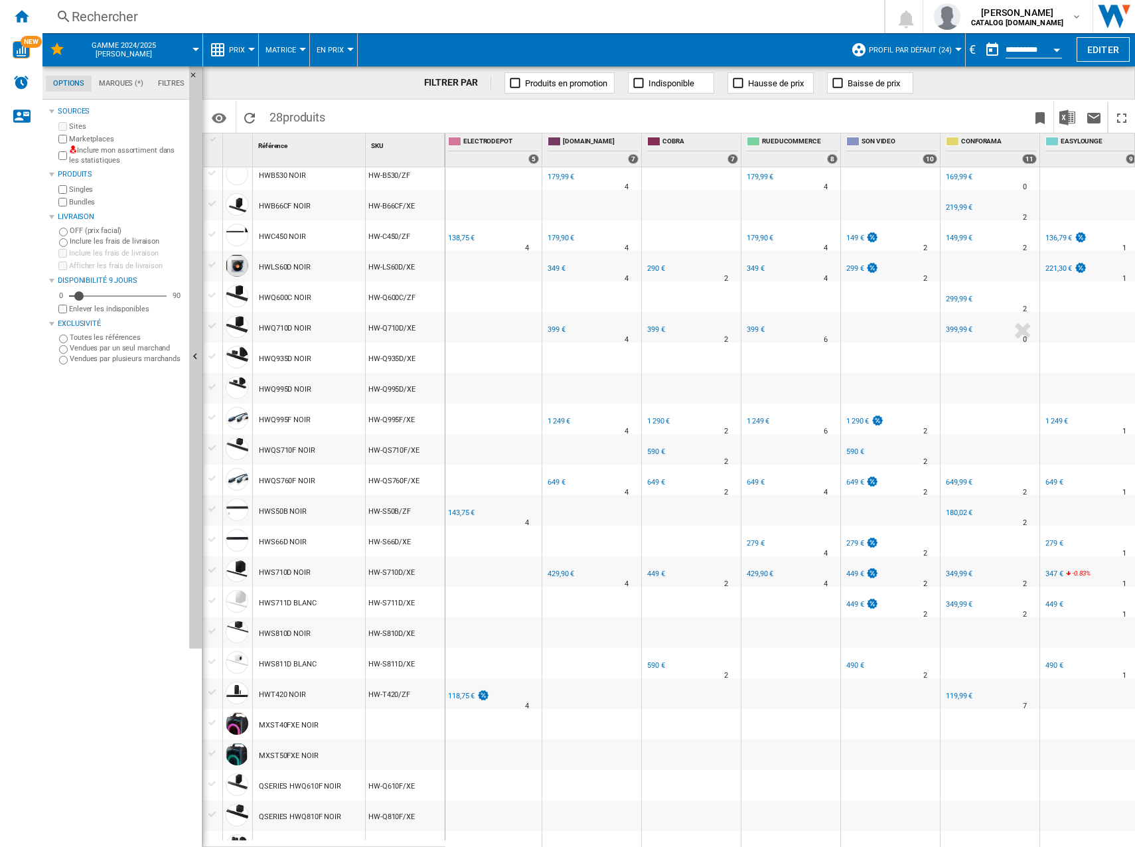
click at [456, 234] on div "138,75 €" at bounding box center [461, 238] width 27 height 9
click at [469, 520] on div "-1.0 % 143,75 € % N/A" at bounding box center [467, 522] width 42 height 32
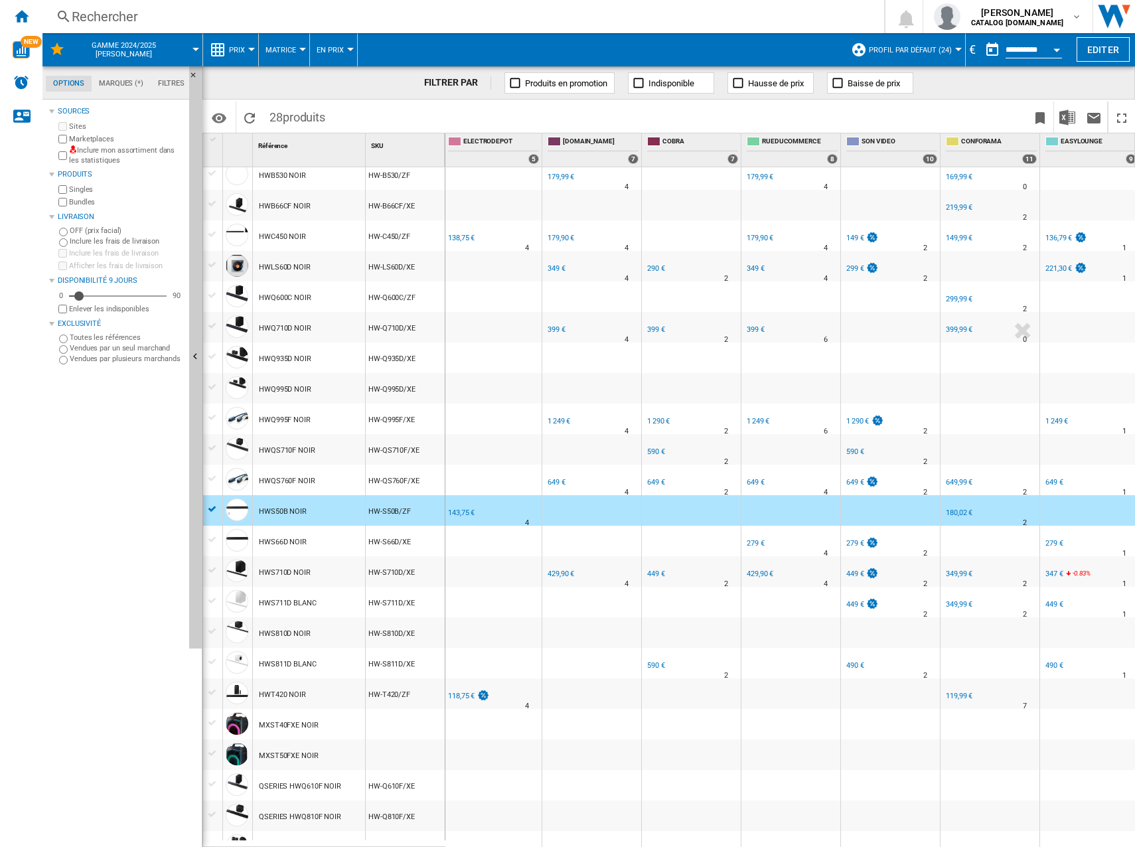
click at [471, 515] on div "143,75 €" at bounding box center [461, 512] width 27 height 9
click at [451, 698] on div "118,75 €" at bounding box center [461, 696] width 27 height 9
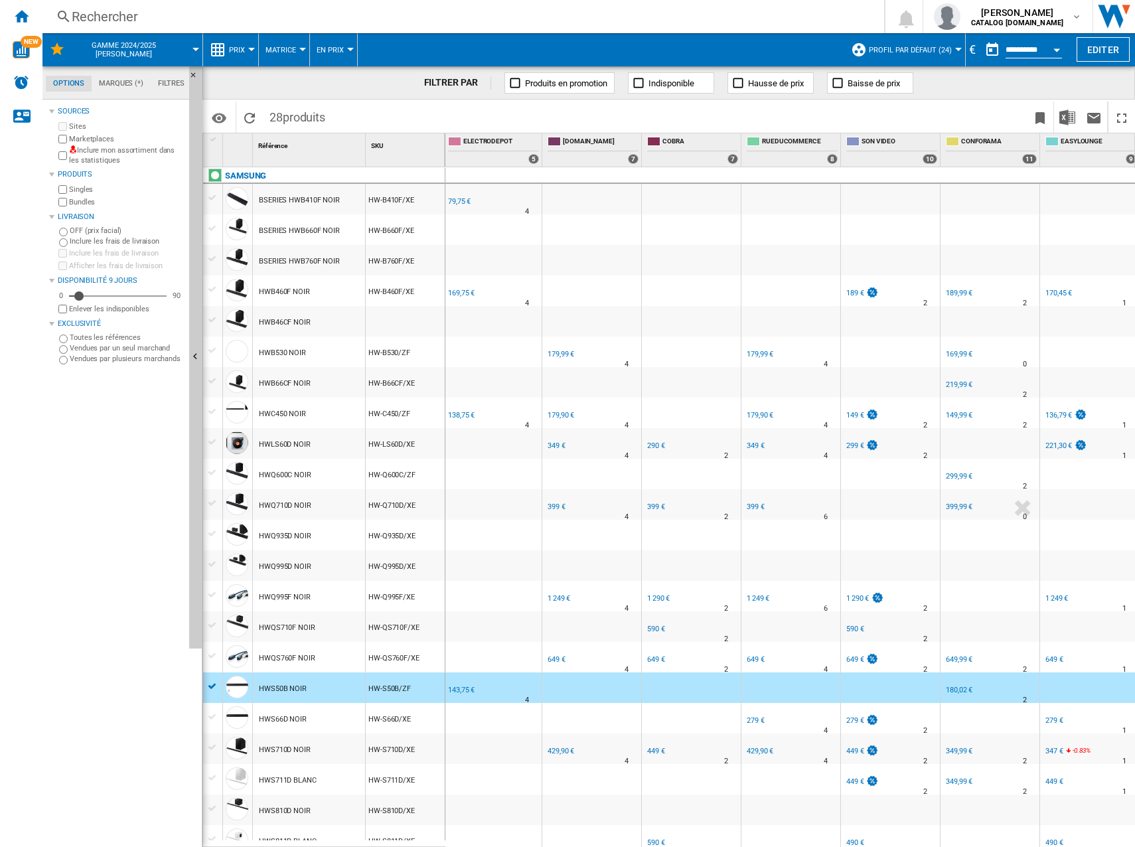
click at [449, 195] on div "79,75 €" at bounding box center [458, 201] width 25 height 13
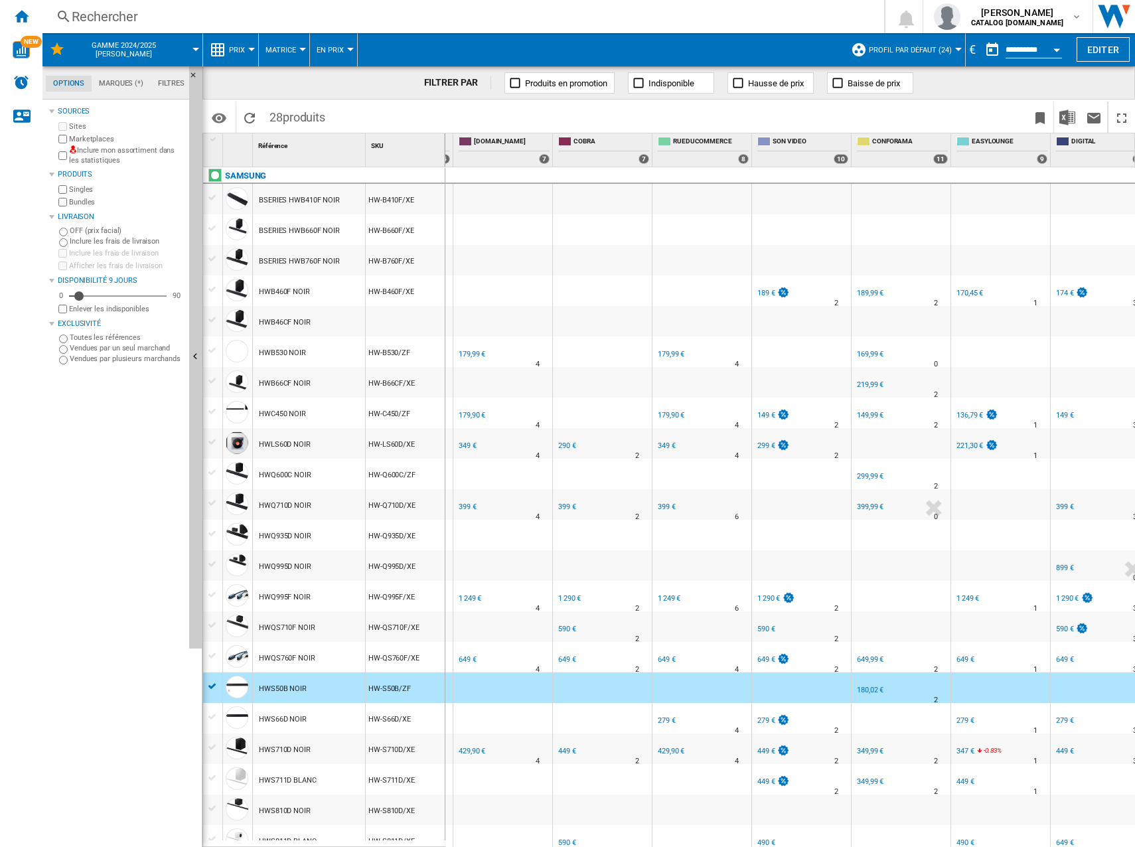
click at [510, 644] on div "FR MATERIEL.NET -1.0 % 649 € % N/A 4 FR MATERIEL.NET" at bounding box center [502, 657] width 99 height 31
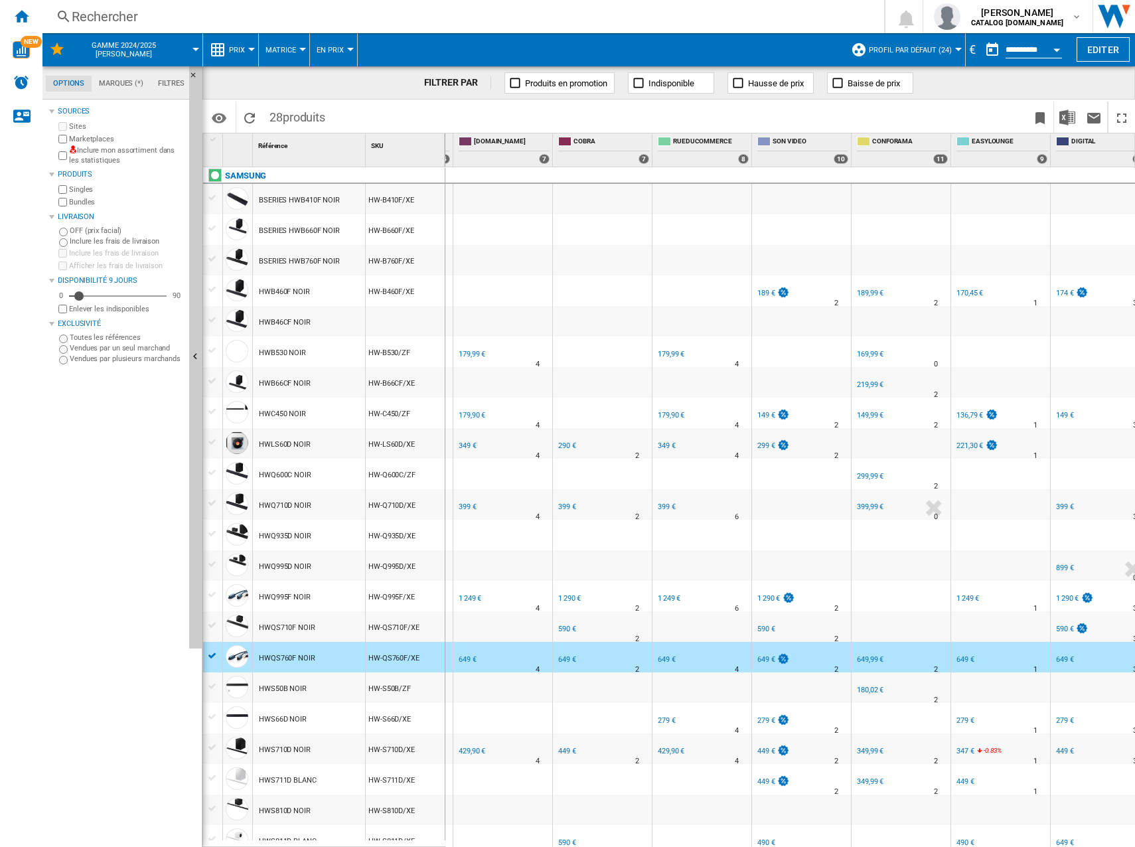
click at [502, 652] on div "FR [DOMAIN_NAME]" at bounding box center [503, 649] width 94 height 8
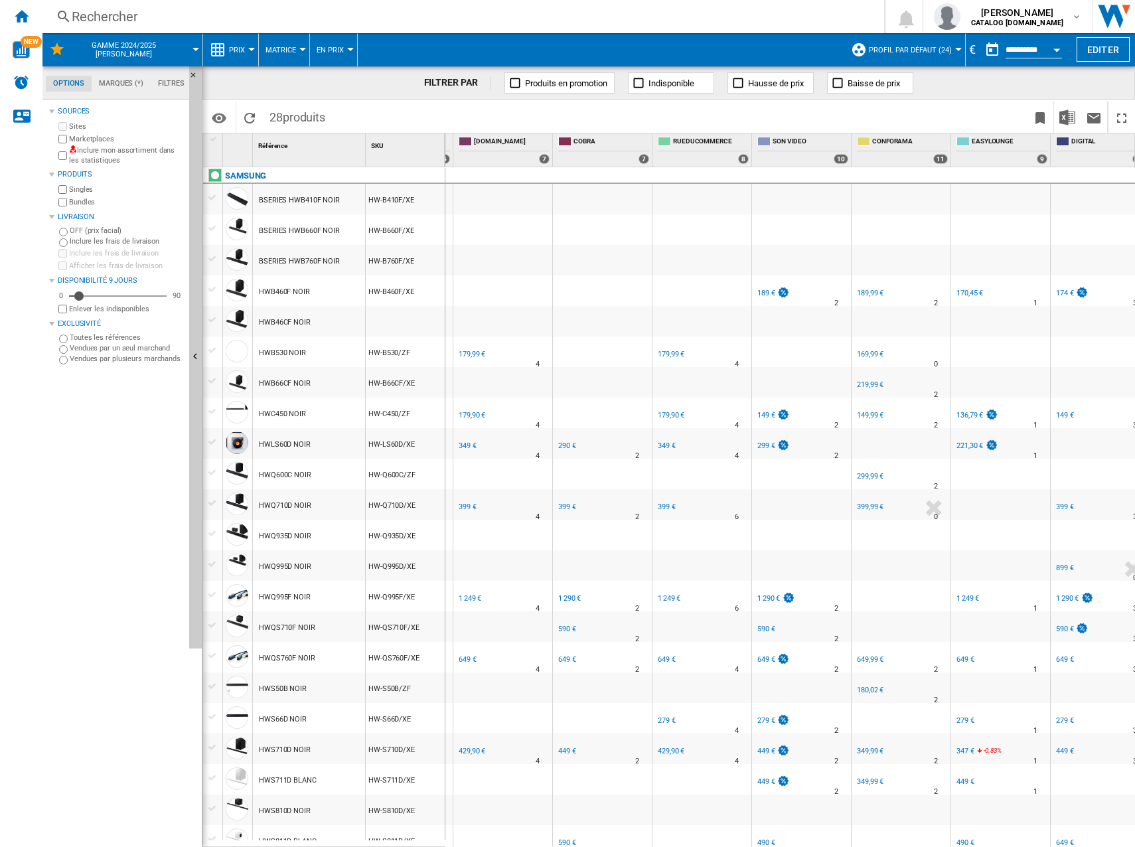
click at [481, 355] on div "179,99 €" at bounding box center [472, 354] width 27 height 9
click at [473, 416] on div "179,90 €" at bounding box center [472, 415] width 27 height 9
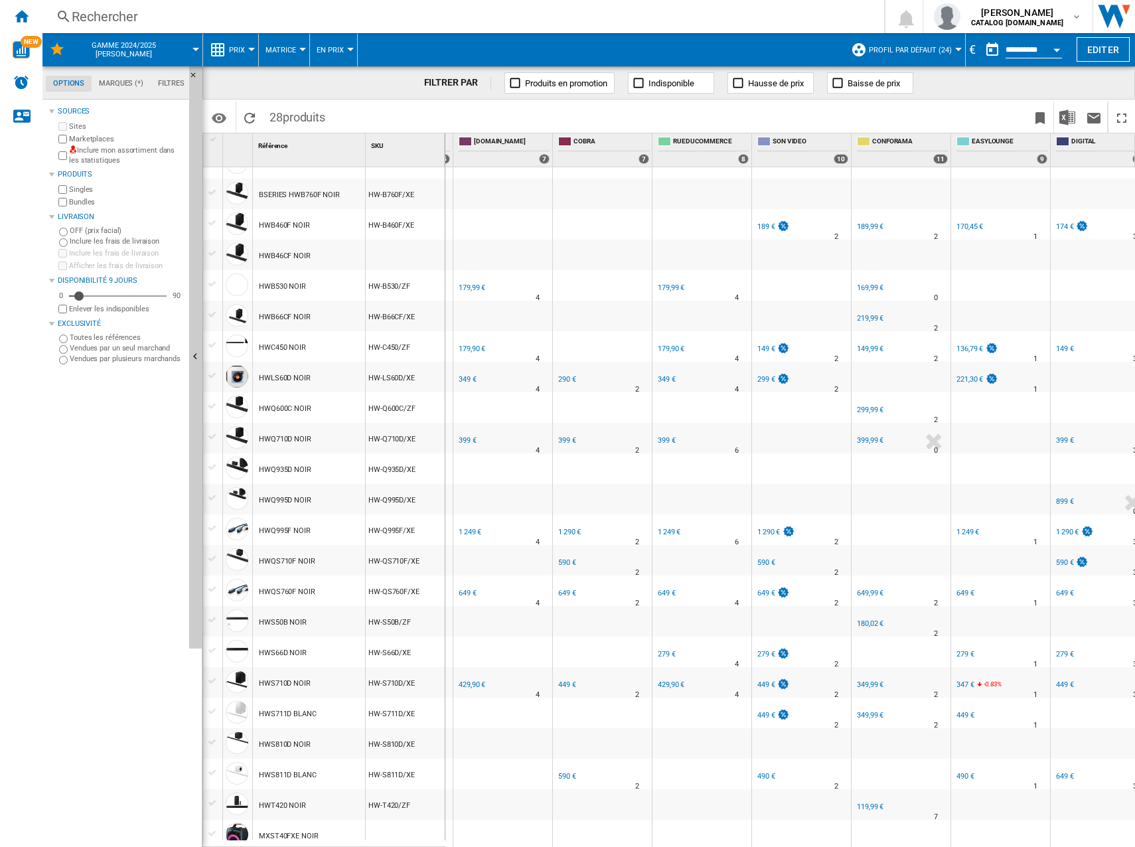
click at [465, 443] on div "399 €" at bounding box center [468, 440] width 18 height 9
click at [473, 530] on div "1 249 €" at bounding box center [470, 532] width 23 height 9
click at [467, 595] on div "649 €" at bounding box center [468, 593] width 18 height 9
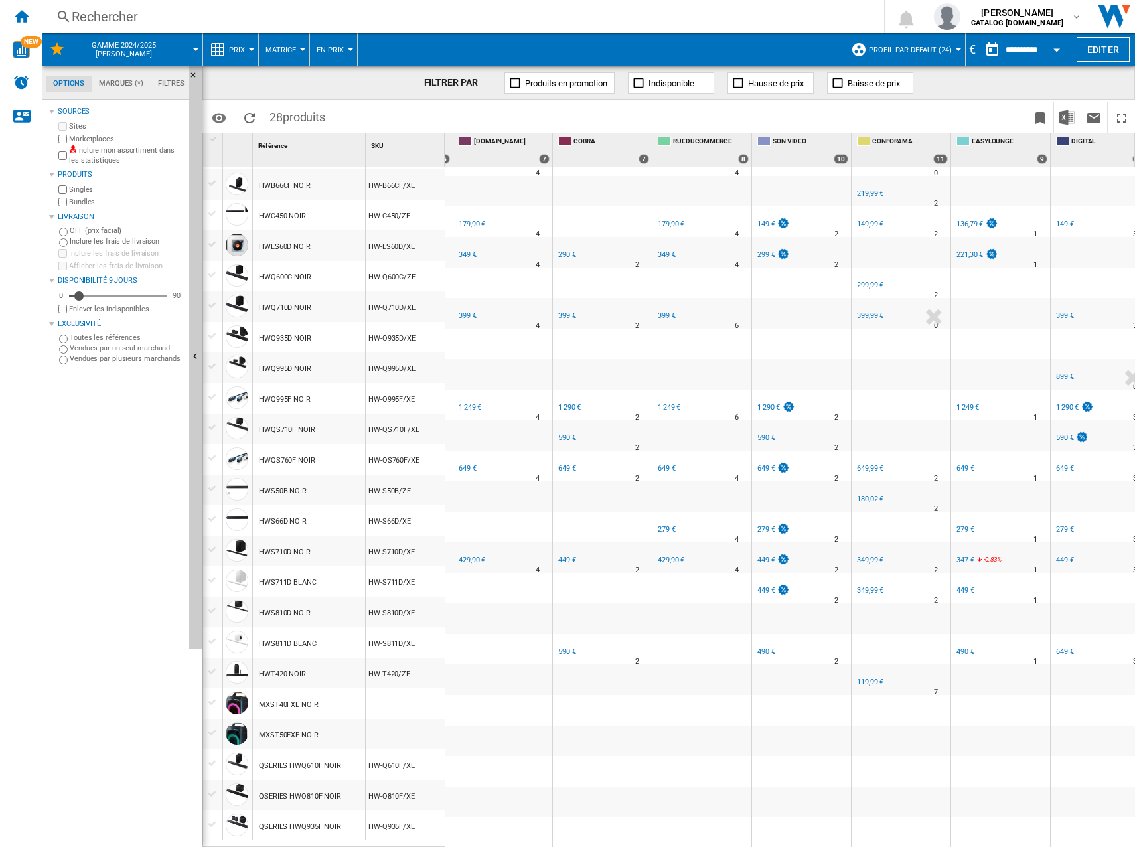
scroll to position [198, 0]
click at [477, 556] on div "429,90 €" at bounding box center [472, 560] width 27 height 9
click at [461, 556] on div "429,90 €" at bounding box center [472, 560] width 27 height 9
click at [464, 464] on div "649 €" at bounding box center [468, 468] width 18 height 9
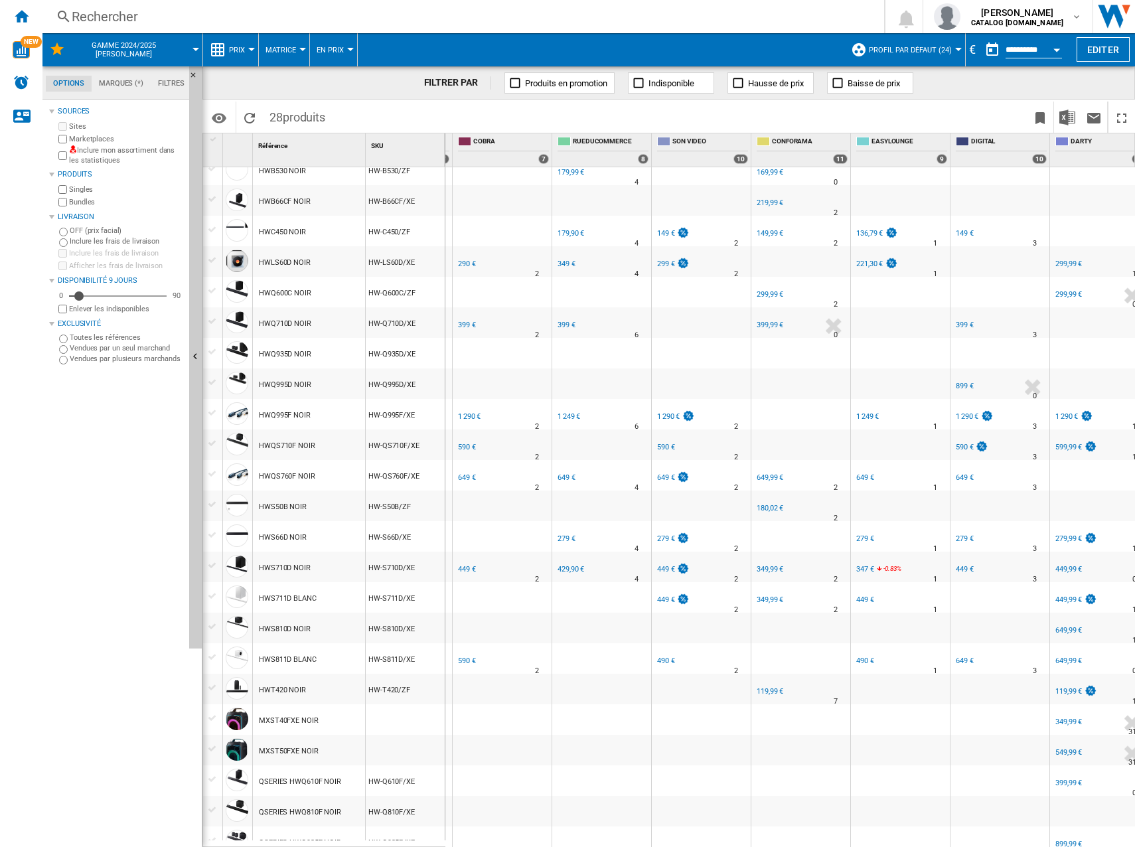
scroll to position [185, 0]
click at [462, 662] on div "590 €" at bounding box center [466, 659] width 18 height 9
click at [469, 568] on div "449 €" at bounding box center [466, 567] width 18 height 9
click at [461, 472] on div "649 €" at bounding box center [466, 476] width 18 height 9
click at [466, 445] on div "590 €" at bounding box center [466, 445] width 18 height 9
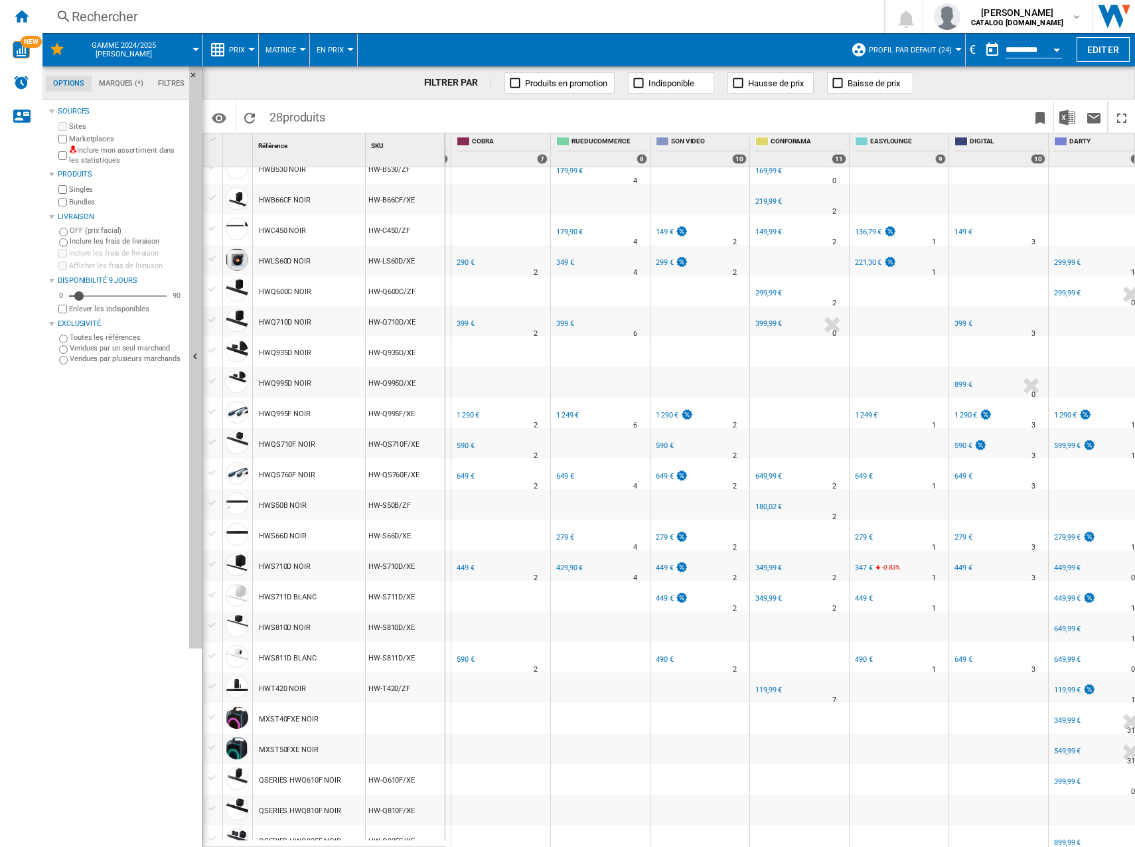
click at [467, 413] on div "1 290 €" at bounding box center [468, 415] width 23 height 9
click at [467, 325] on div "399 €" at bounding box center [466, 323] width 18 height 9
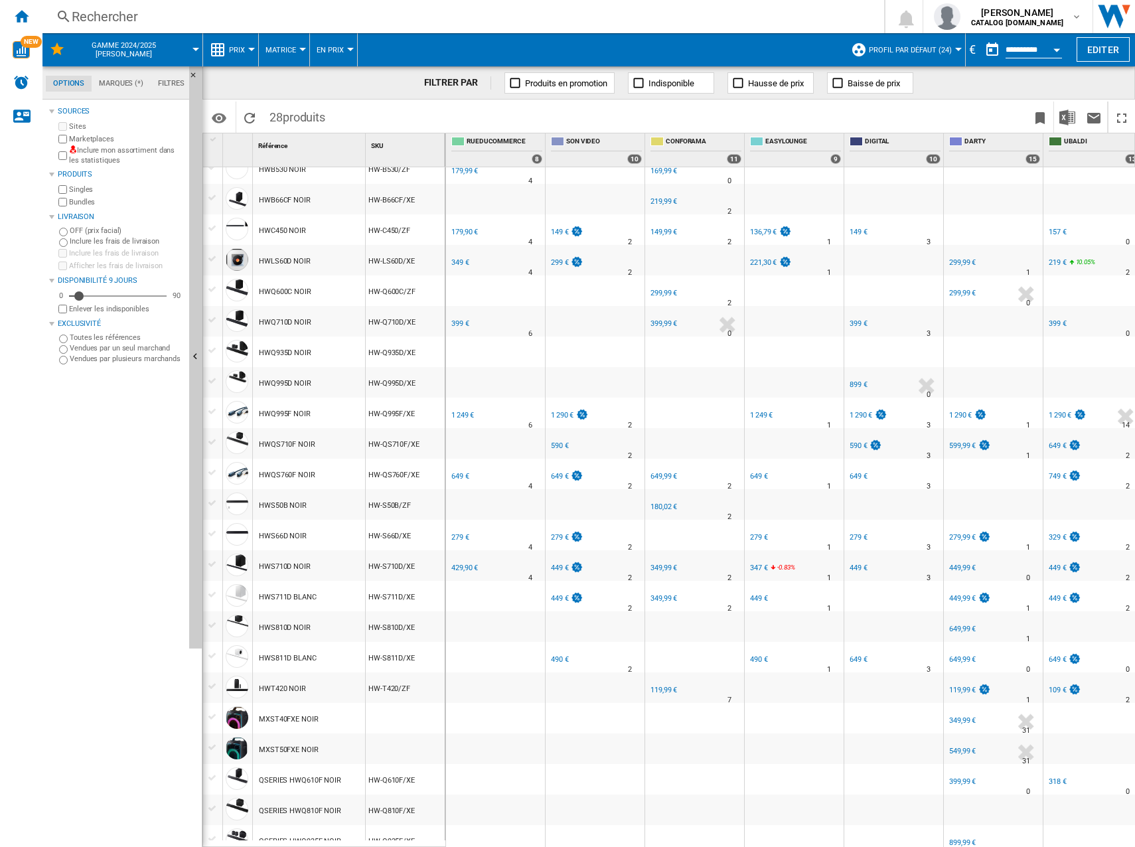
scroll to position [0, 1294]
click at [463, 567] on div "429,90 €" at bounding box center [464, 567] width 27 height 9
click at [462, 536] on div "279 €" at bounding box center [460, 537] width 18 height 9
click at [459, 473] on div "649 €" at bounding box center [460, 476] width 18 height 9
click at [459, 411] on div "1 249 €" at bounding box center [462, 415] width 23 height 9
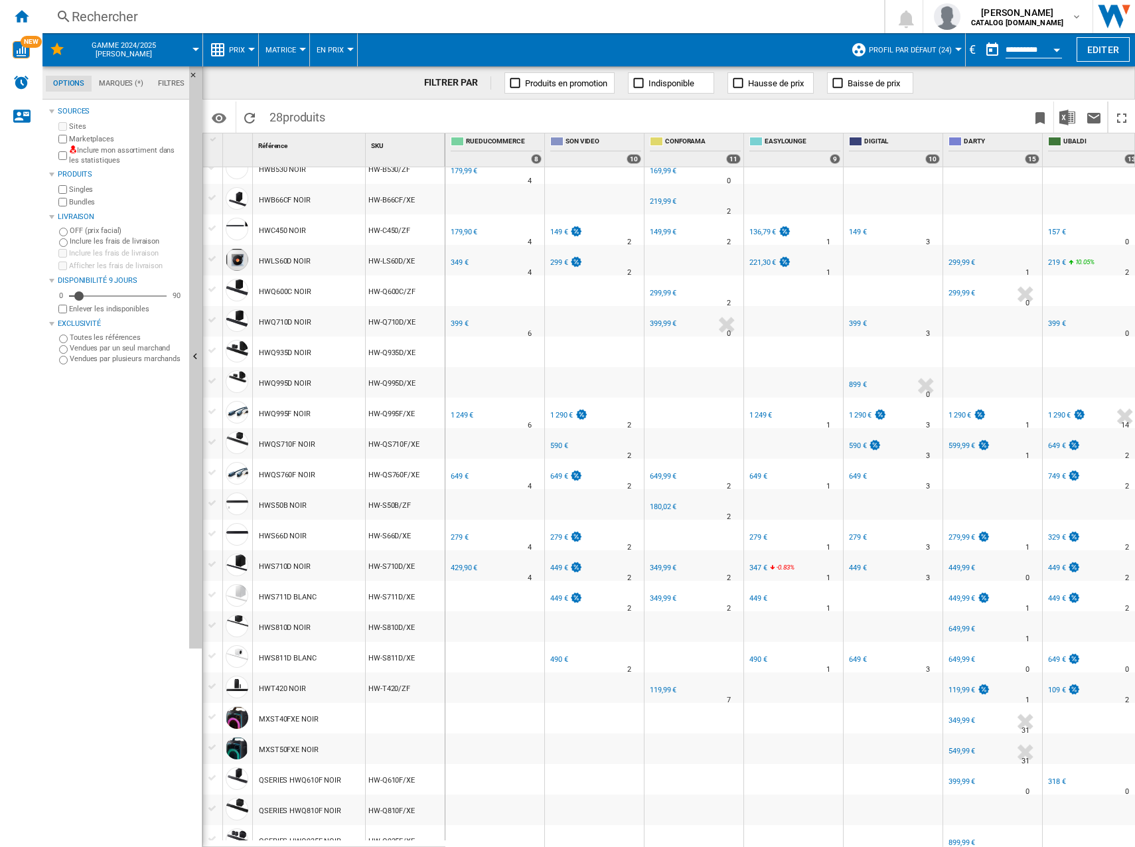
click at [456, 319] on div "399 €" at bounding box center [459, 323] width 20 height 13
click at [464, 260] on div "349 €" at bounding box center [460, 262] width 18 height 9
click at [463, 231] on div "179,90 €" at bounding box center [464, 232] width 27 height 9
click at [471, 235] on div "179,90 €" at bounding box center [464, 232] width 27 height 9
click at [457, 266] on div "349 €" at bounding box center [459, 262] width 20 height 13
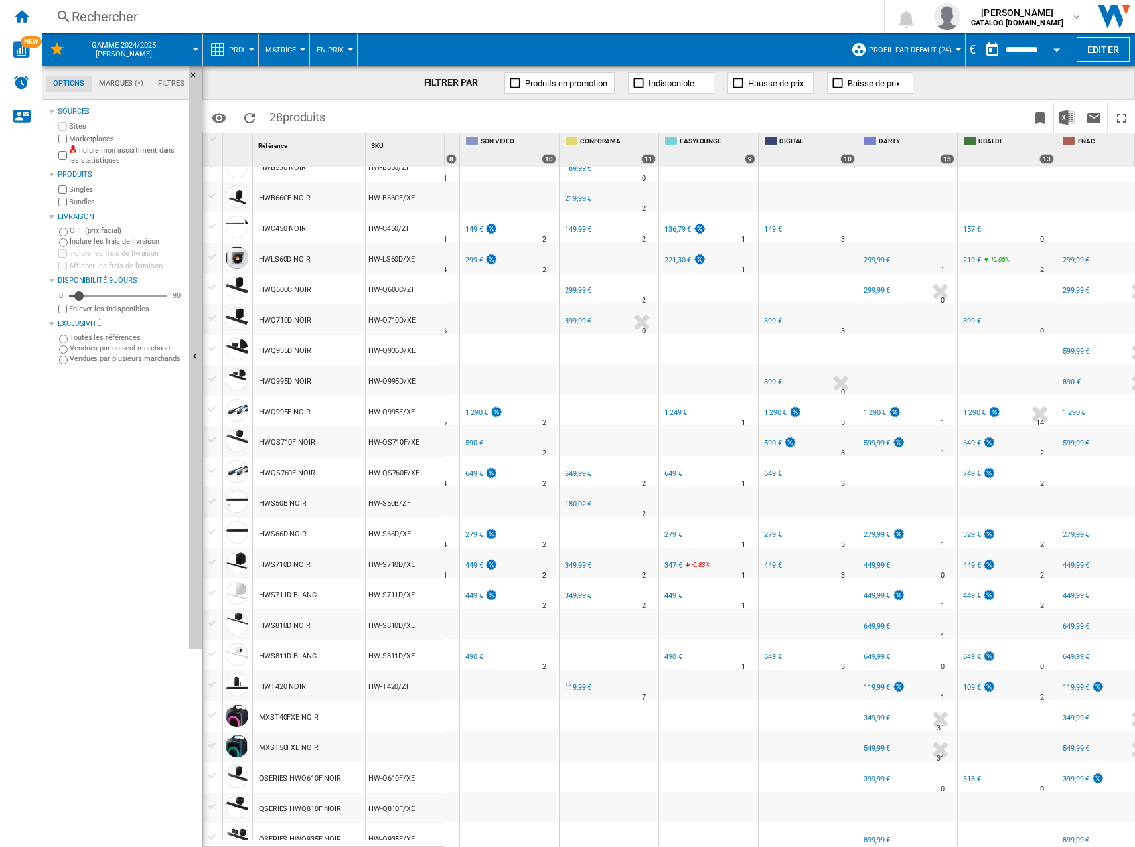
scroll to position [185, 1379]
click at [469, 232] on div "149 €" at bounding box center [474, 230] width 18 height 9
